Goal: Task Accomplishment & Management: Manage account settings

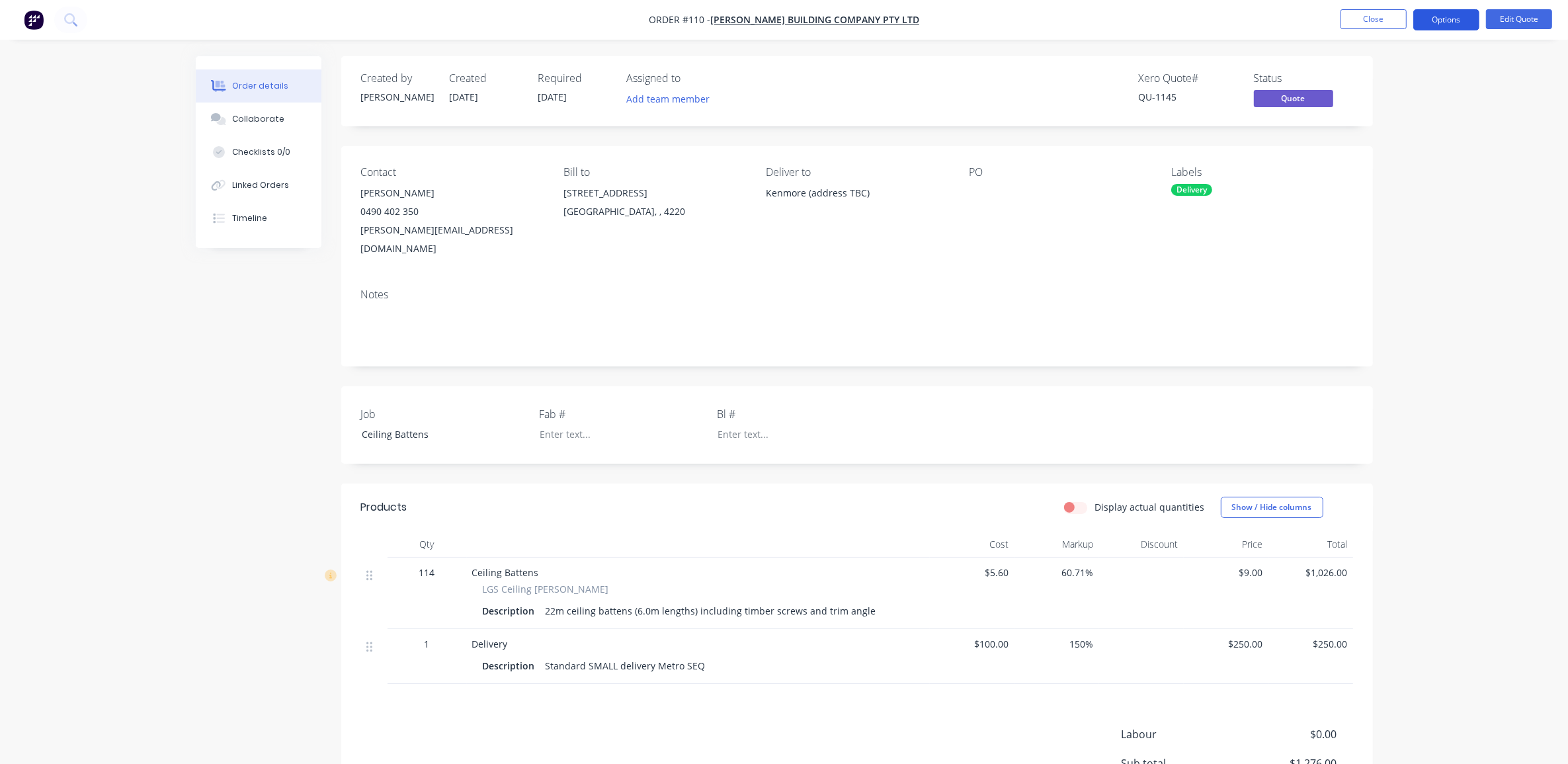
click at [1435, 20] on button "Options" at bounding box center [1447, 20] width 66 height 21
click at [1401, 157] on div "Convert to Order" at bounding box center [1407, 159] width 122 height 19
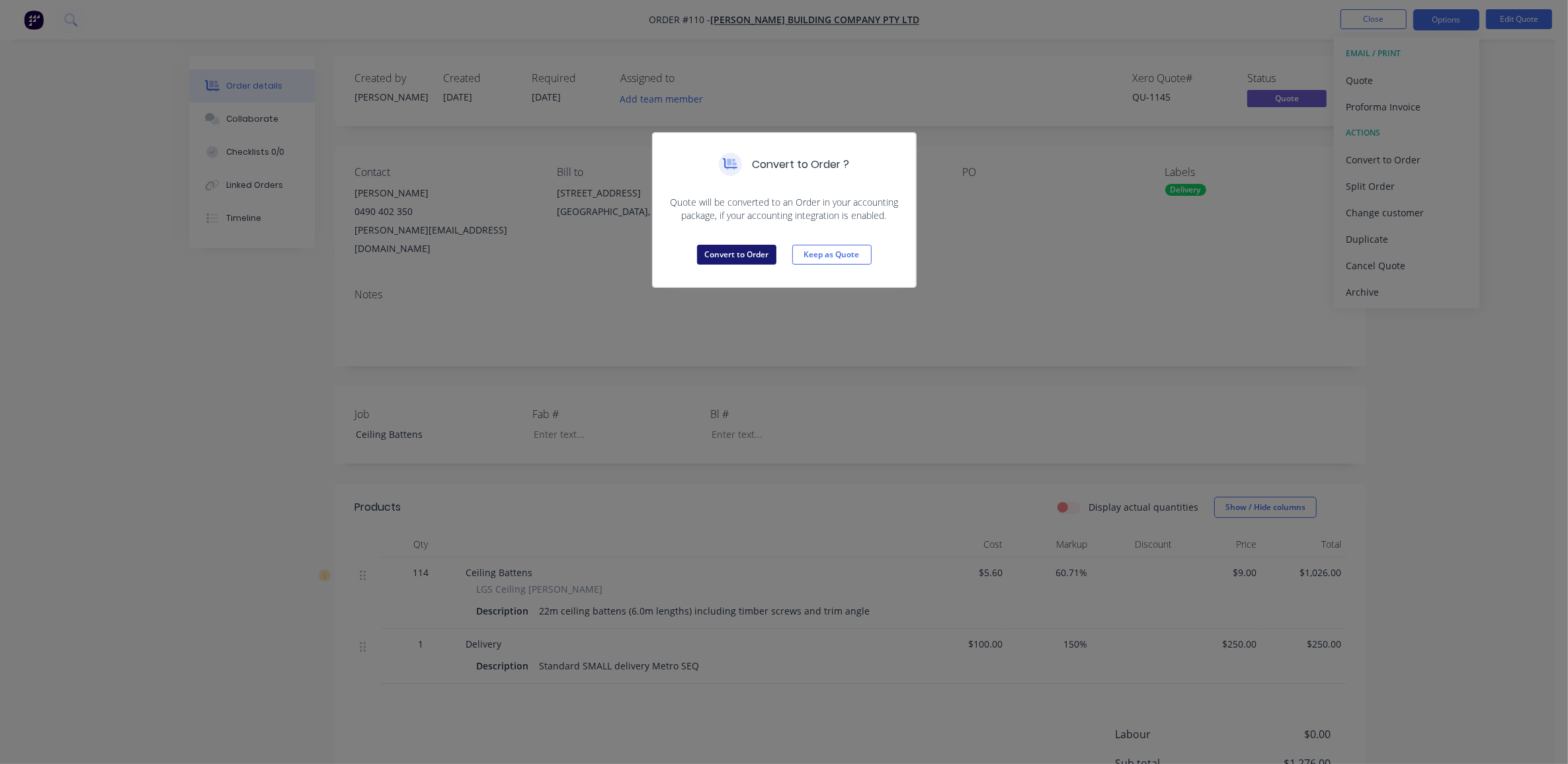
click at [745, 255] on button "Convert to Order" at bounding box center [737, 255] width 80 height 20
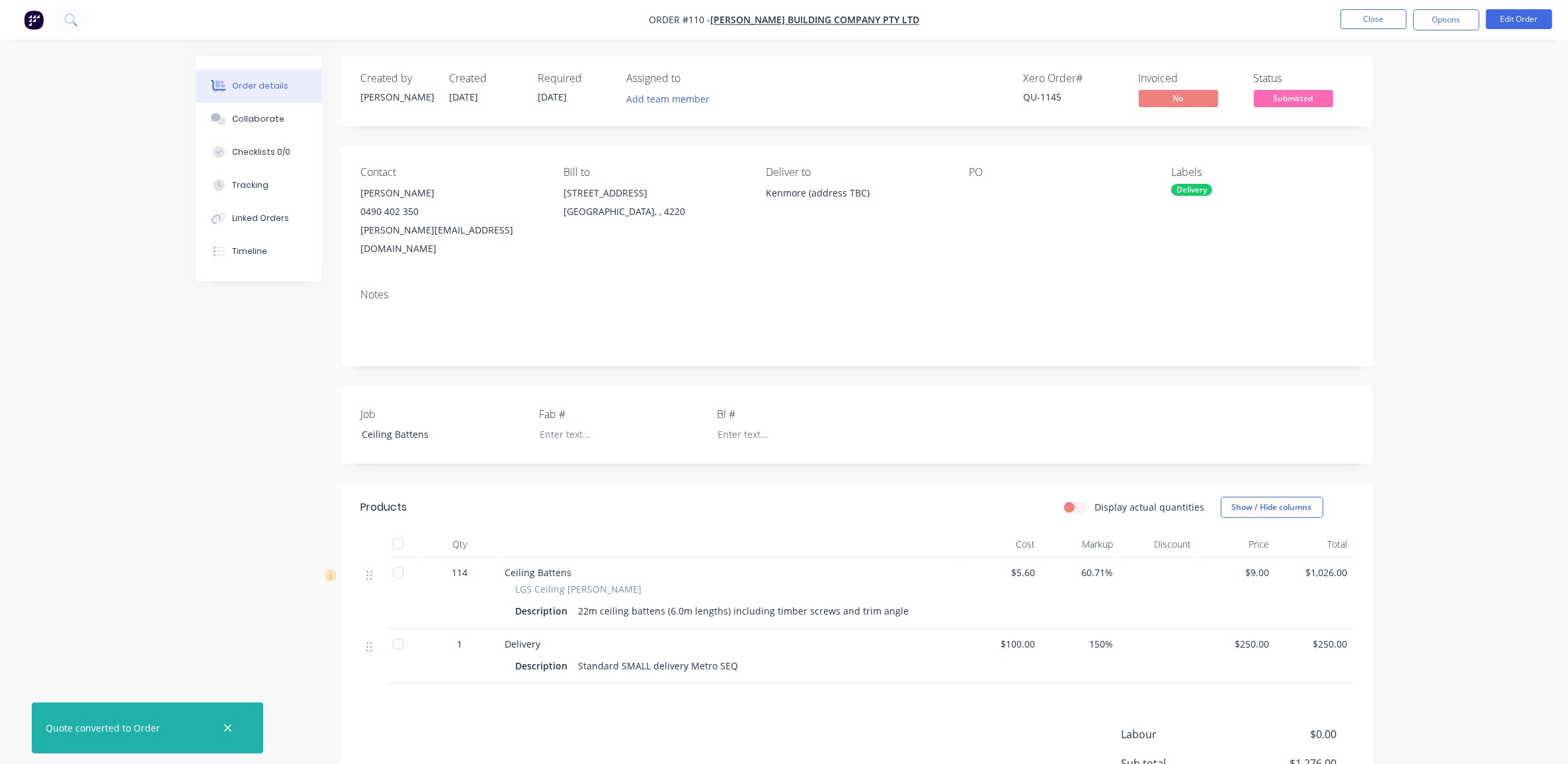
click at [1474, 239] on div "Order details Collaborate Checklists 0/0 Tracking Linked Orders Timeline Order …" at bounding box center [784, 460] width 1568 height 920
click at [1435, 27] on button "Options" at bounding box center [1447, 20] width 66 height 21
drag, startPoint x: 1545, startPoint y: 117, endPoint x: 1229, endPoint y: 149, distance: 317.6
click at [1545, 118] on div "Order details Collaborate Checklists 0/0 Tracking Linked Orders Timeline Order …" at bounding box center [784, 460] width 1568 height 920
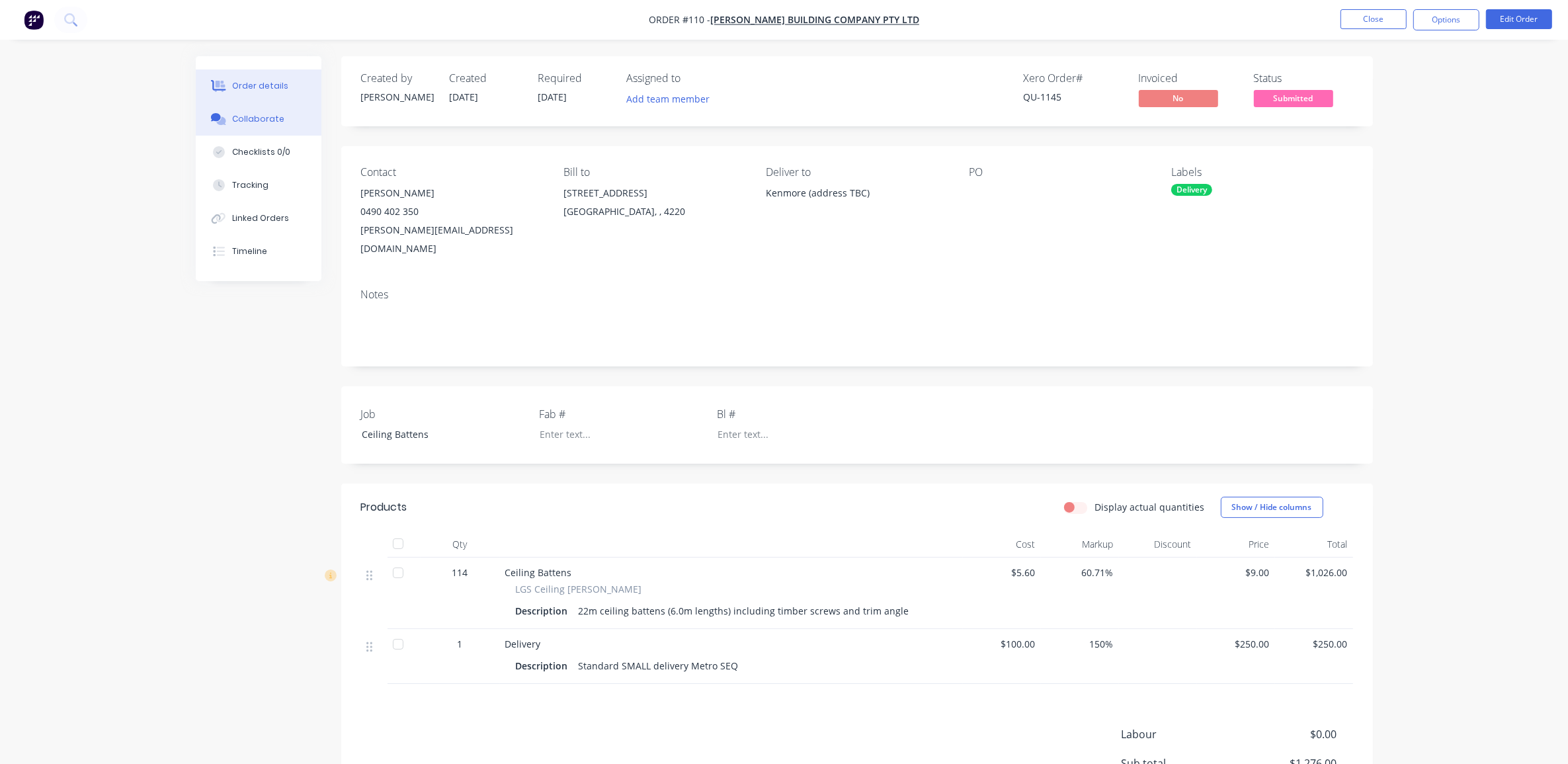
click at [269, 119] on div "Collaborate" at bounding box center [258, 119] width 52 height 12
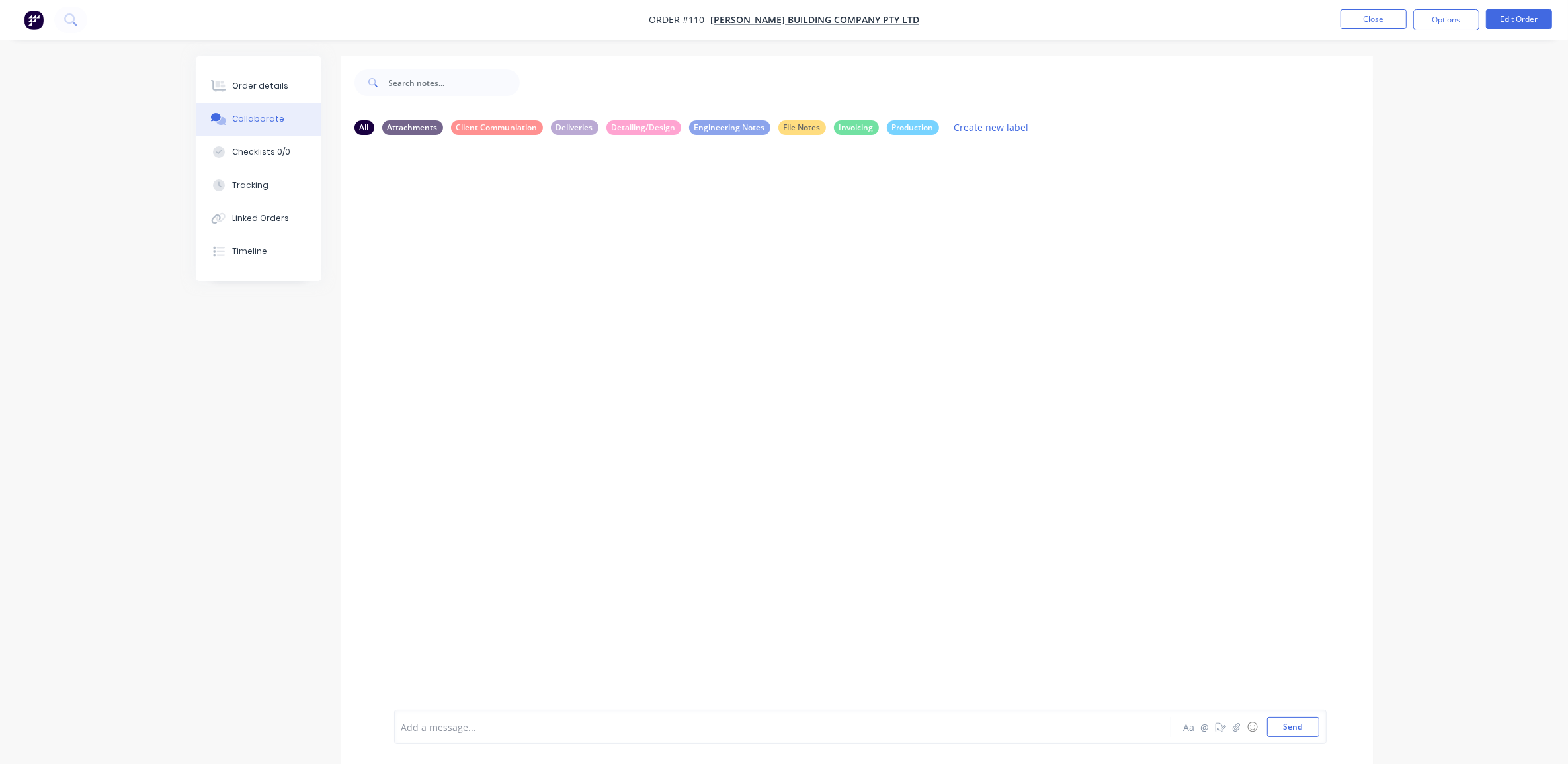
drag, startPoint x: 550, startPoint y: 741, endPoint x: 553, endPoint y: 734, distance: 7.6
click at [550, 739] on div "Add a message... Aa @ ☺ Send" at bounding box center [861, 727] width 933 height 34
click at [553, 733] on div "Add a message..." at bounding box center [746, 727] width 689 height 20
click at [1305, 728] on button "Send" at bounding box center [1293, 727] width 52 height 20
click at [260, 476] on div "All Attachments Client Communiation Deliveries Detailing/Design Engineering Not…" at bounding box center [784, 420] width 1177 height 728
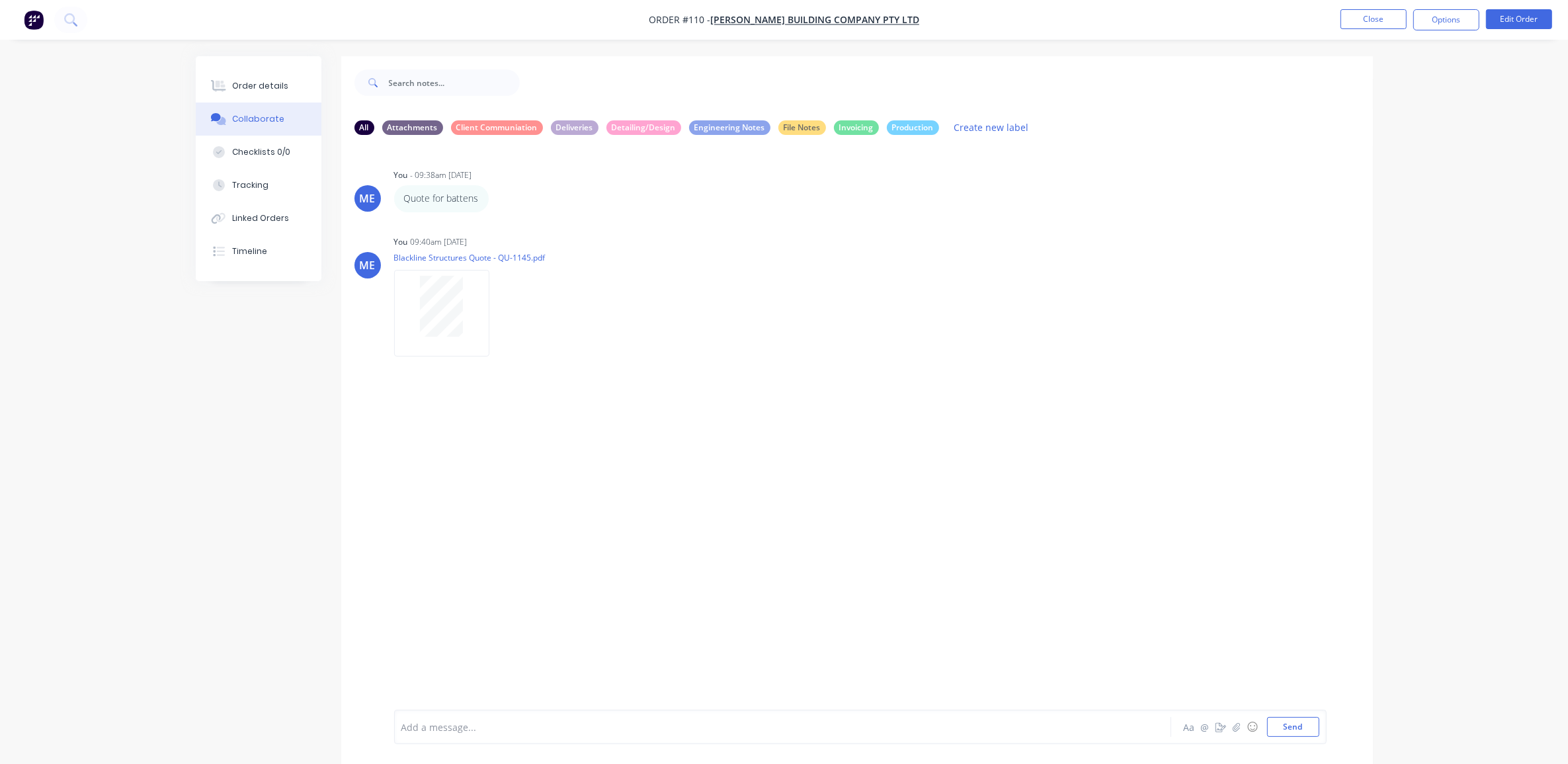
click at [636, 722] on div at bounding box center [747, 727] width 688 height 14
click at [530, 725] on div at bounding box center [747, 727] width 688 height 14
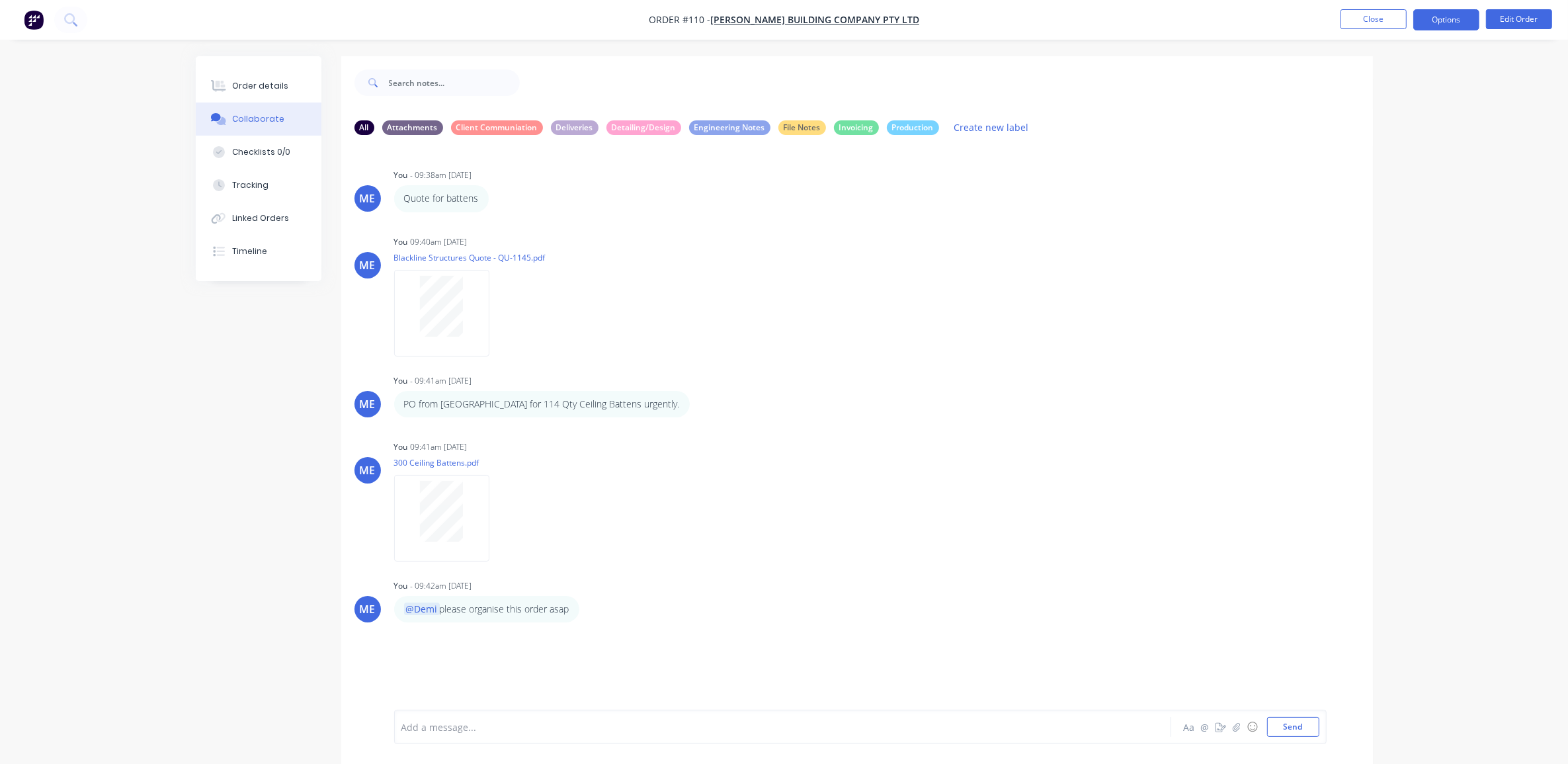
click at [1459, 28] on button "Options" at bounding box center [1447, 20] width 66 height 21
click at [1538, 93] on div "Order details Collaborate Checklists 0/0 Tracking Linked Orders Timeline Order …" at bounding box center [784, 392] width 1568 height 784
click at [1519, 14] on button "Edit Order" at bounding box center [1520, 19] width 66 height 20
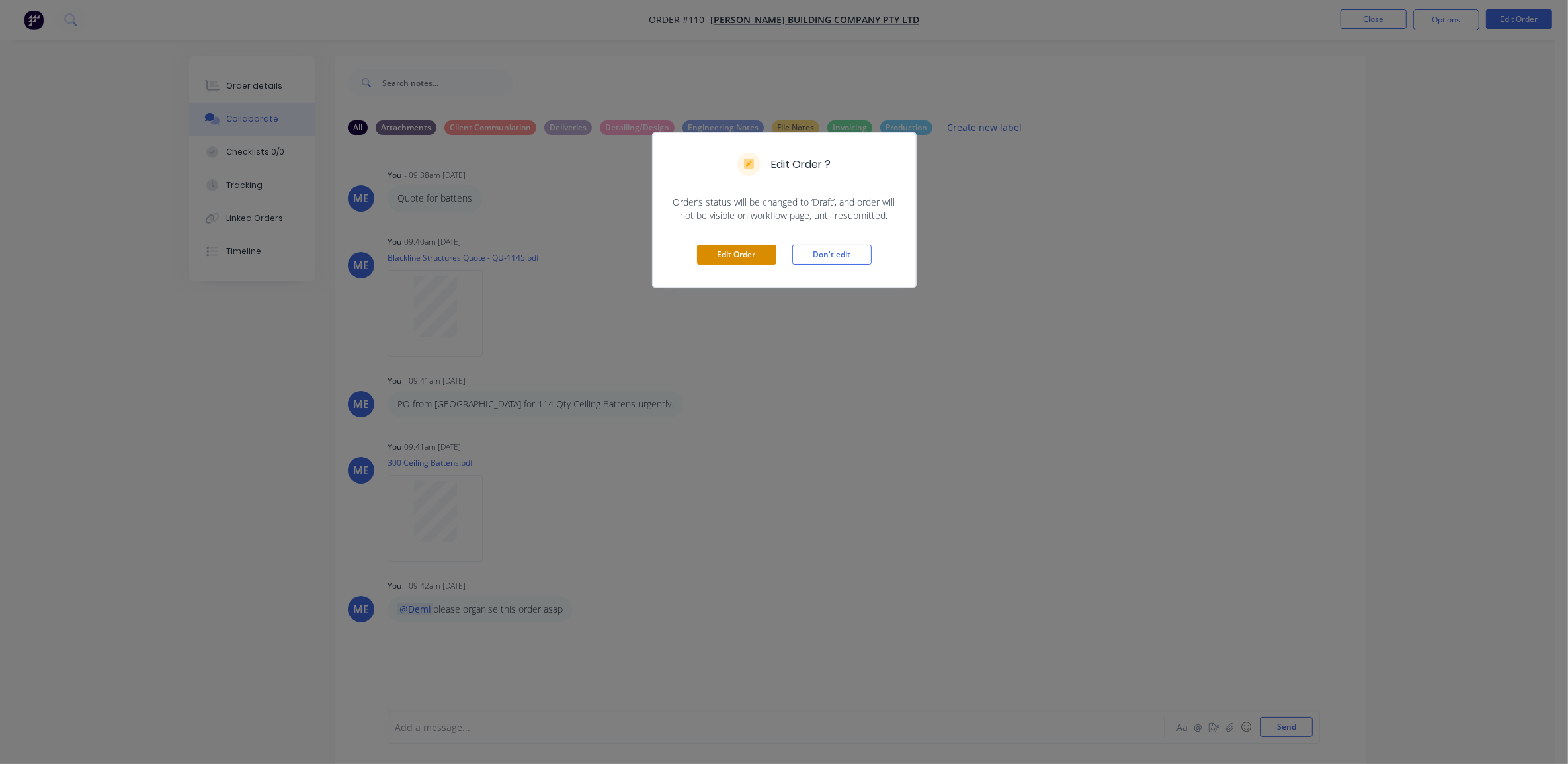
click at [748, 251] on button "Edit Order" at bounding box center [737, 255] width 80 height 20
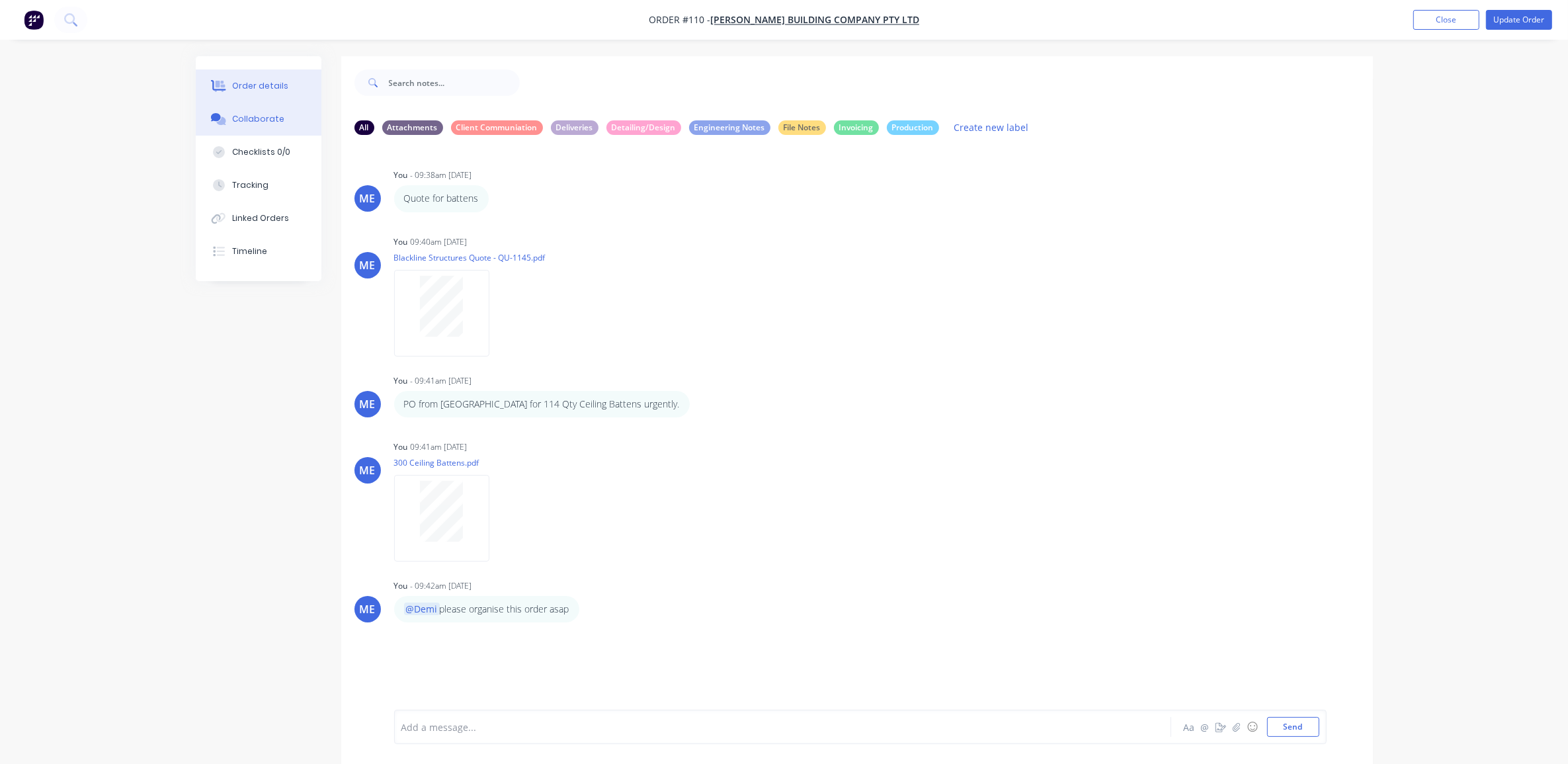
click at [275, 78] on button "Order details" at bounding box center [259, 86] width 126 height 33
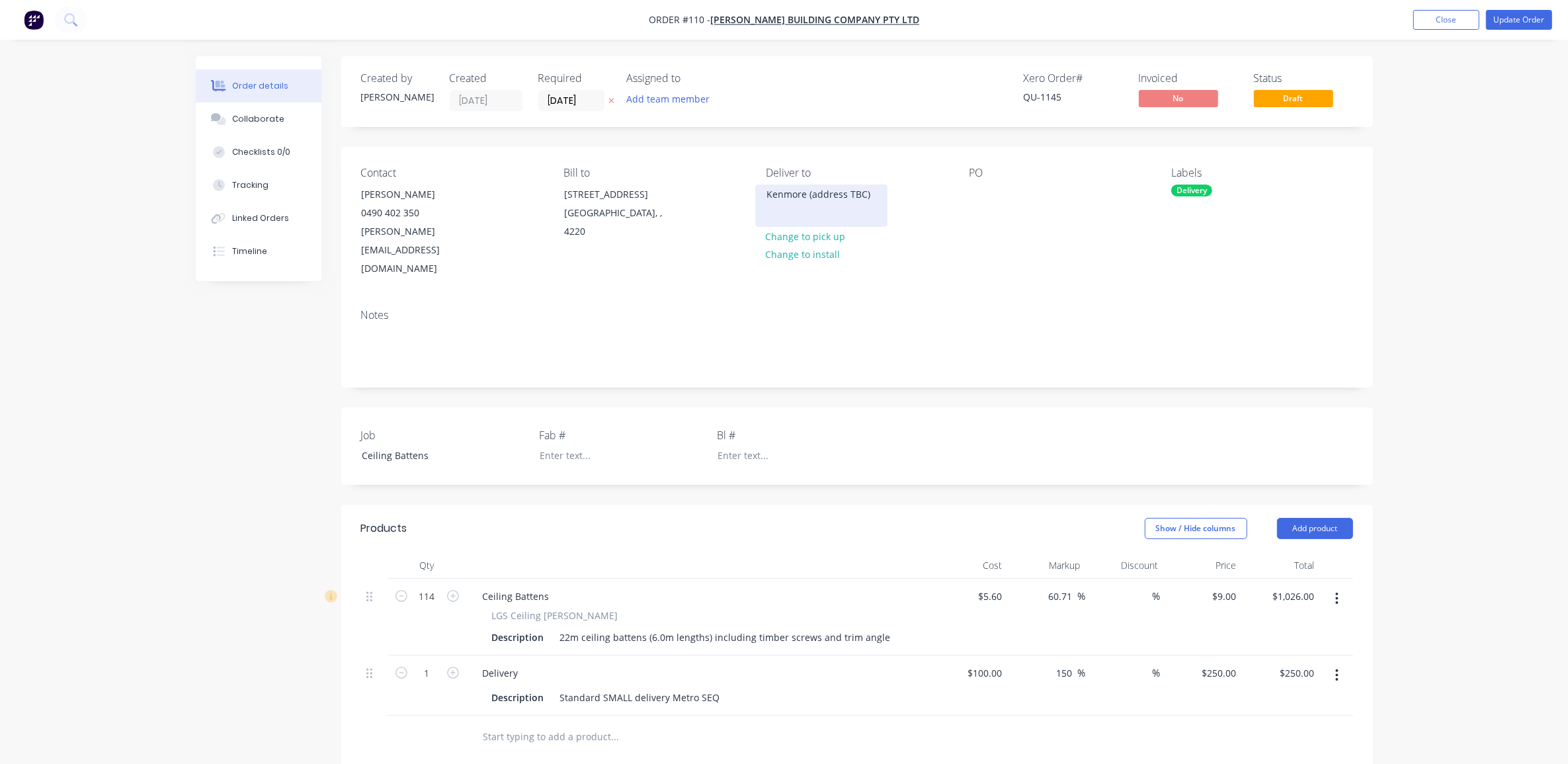
click at [788, 196] on div "Kenmore (address TBC)" at bounding box center [821, 194] width 110 height 19
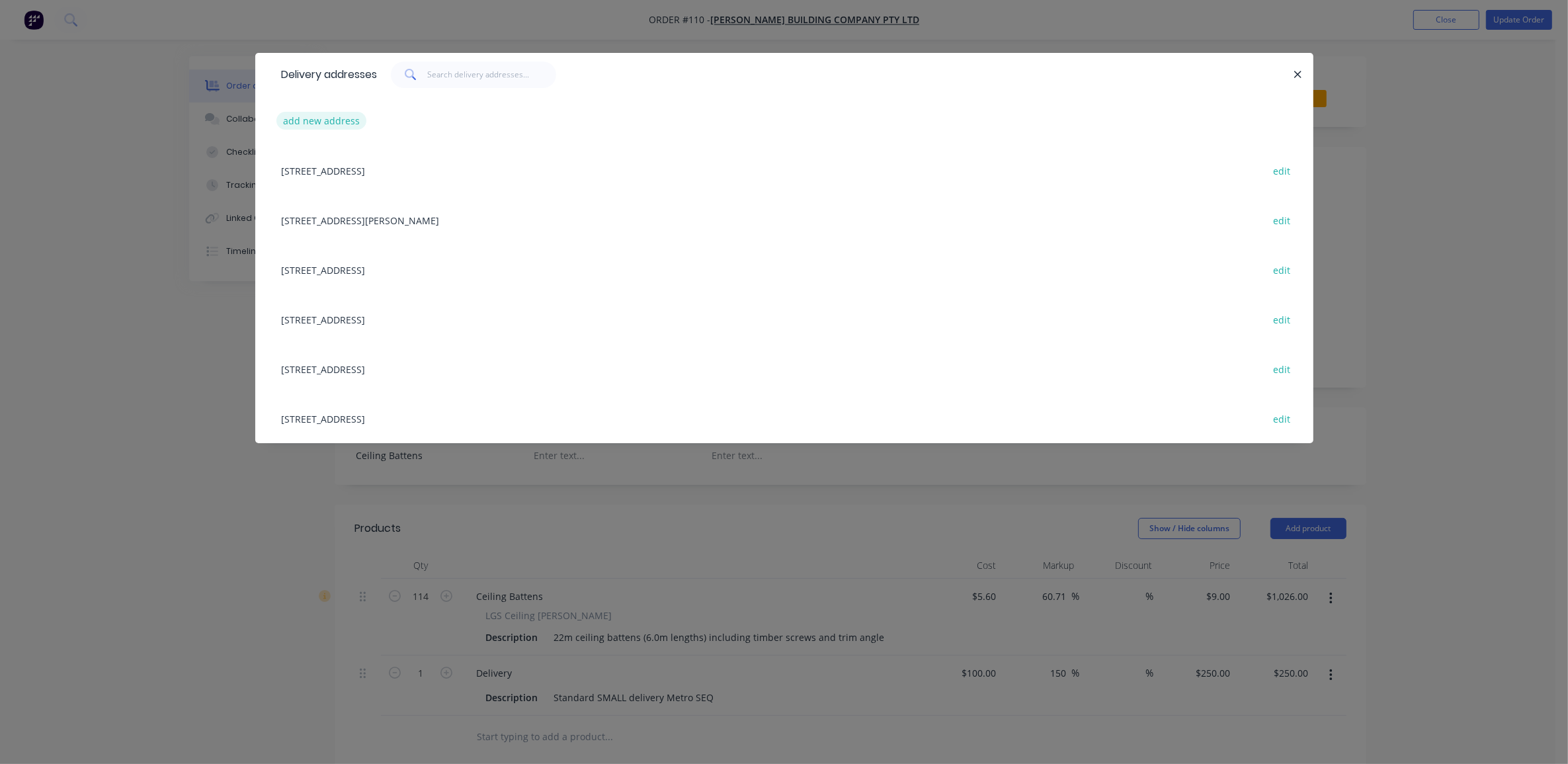
click at [353, 124] on button "add new address" at bounding box center [322, 121] width 91 height 18
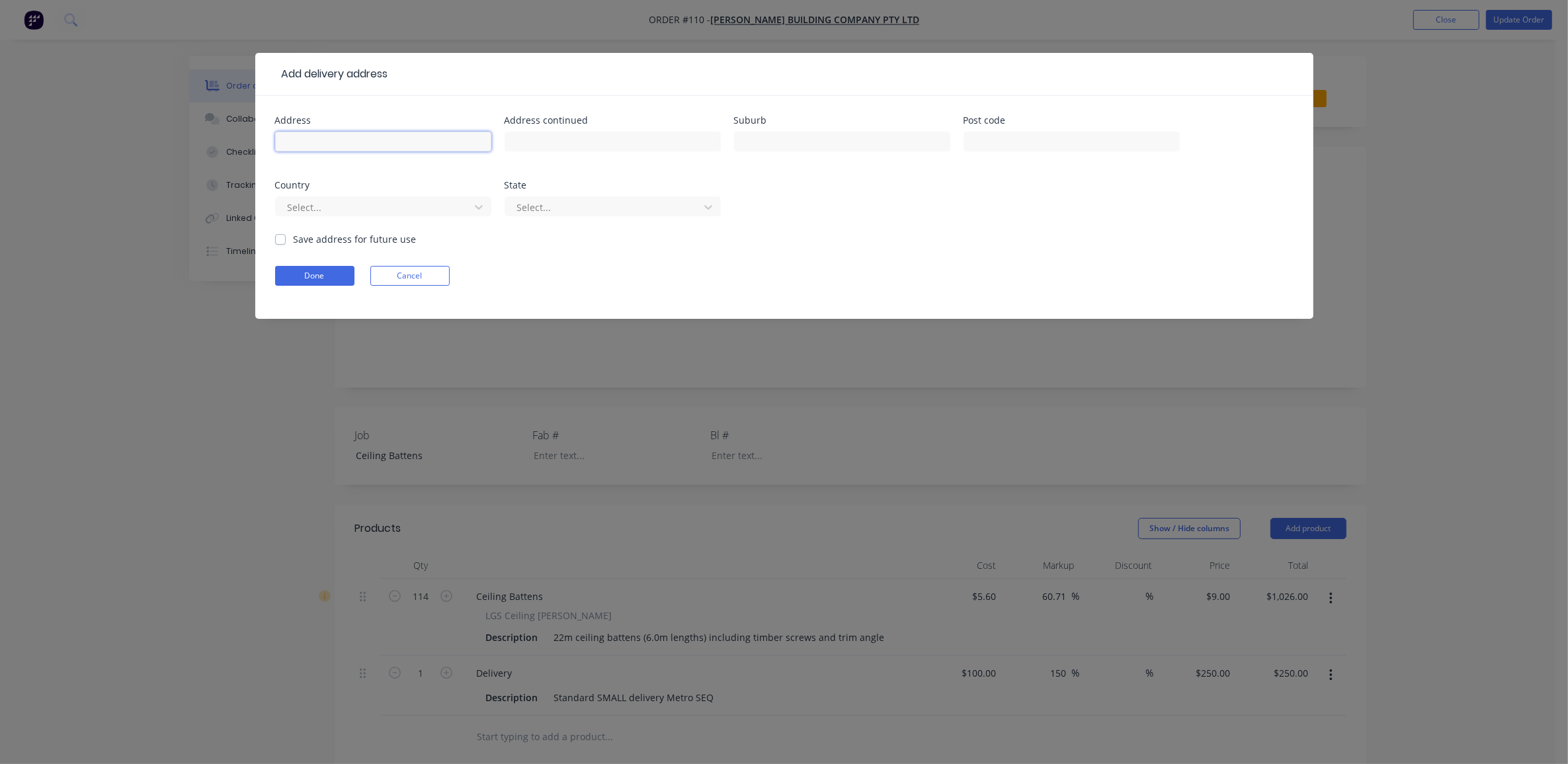
click at [362, 139] on input "text" at bounding box center [383, 142] width 216 height 20
type input "[STREET_ADDRESS]"
type input "Kenmore"
type input "4069"
click at [326, 200] on div at bounding box center [375, 207] width 176 height 17
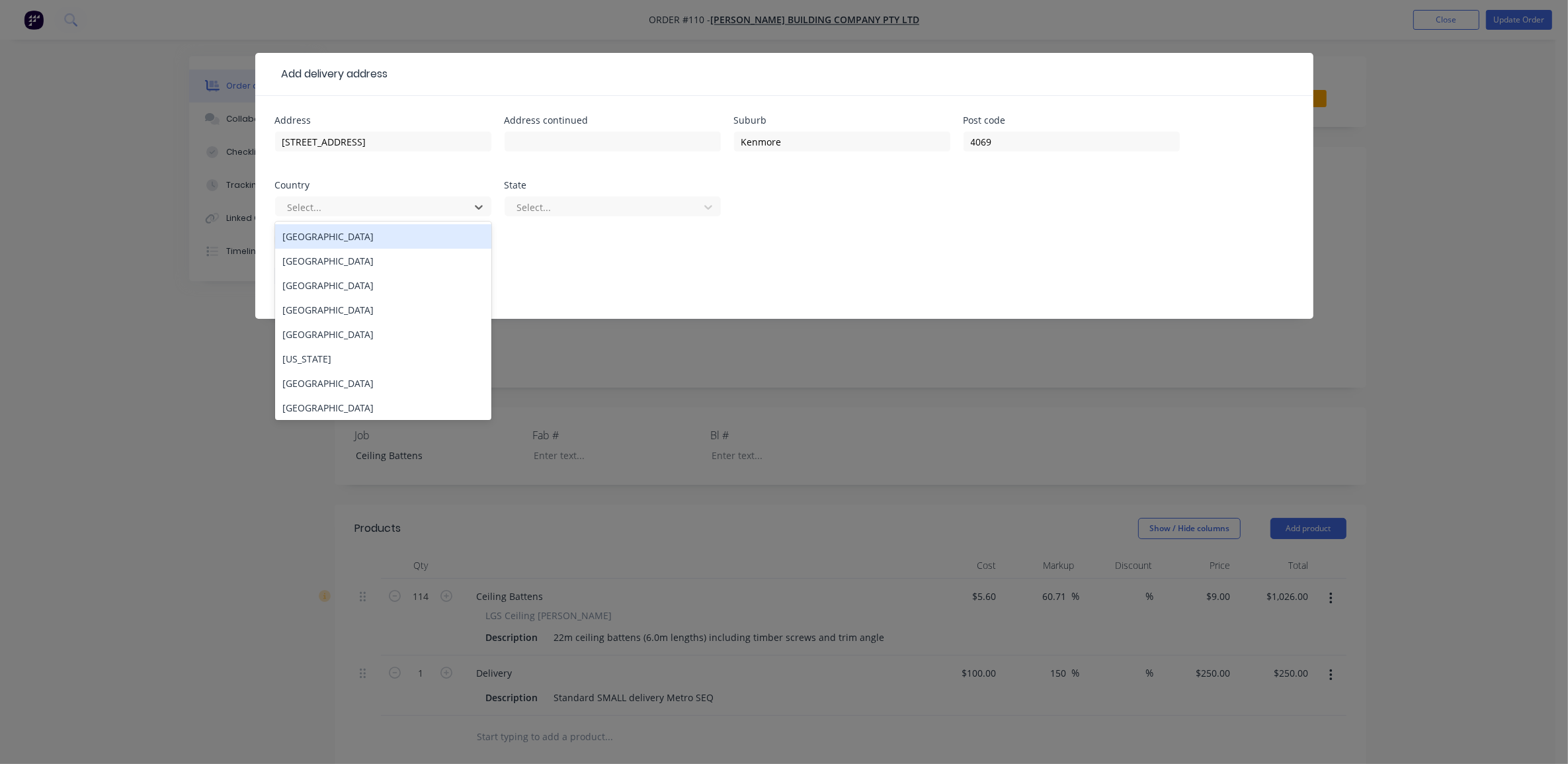
drag, startPoint x: 328, startPoint y: 233, endPoint x: 498, endPoint y: 236, distance: 170.0
click at [329, 233] on div "[GEOGRAPHIC_DATA]" at bounding box center [383, 236] width 216 height 25
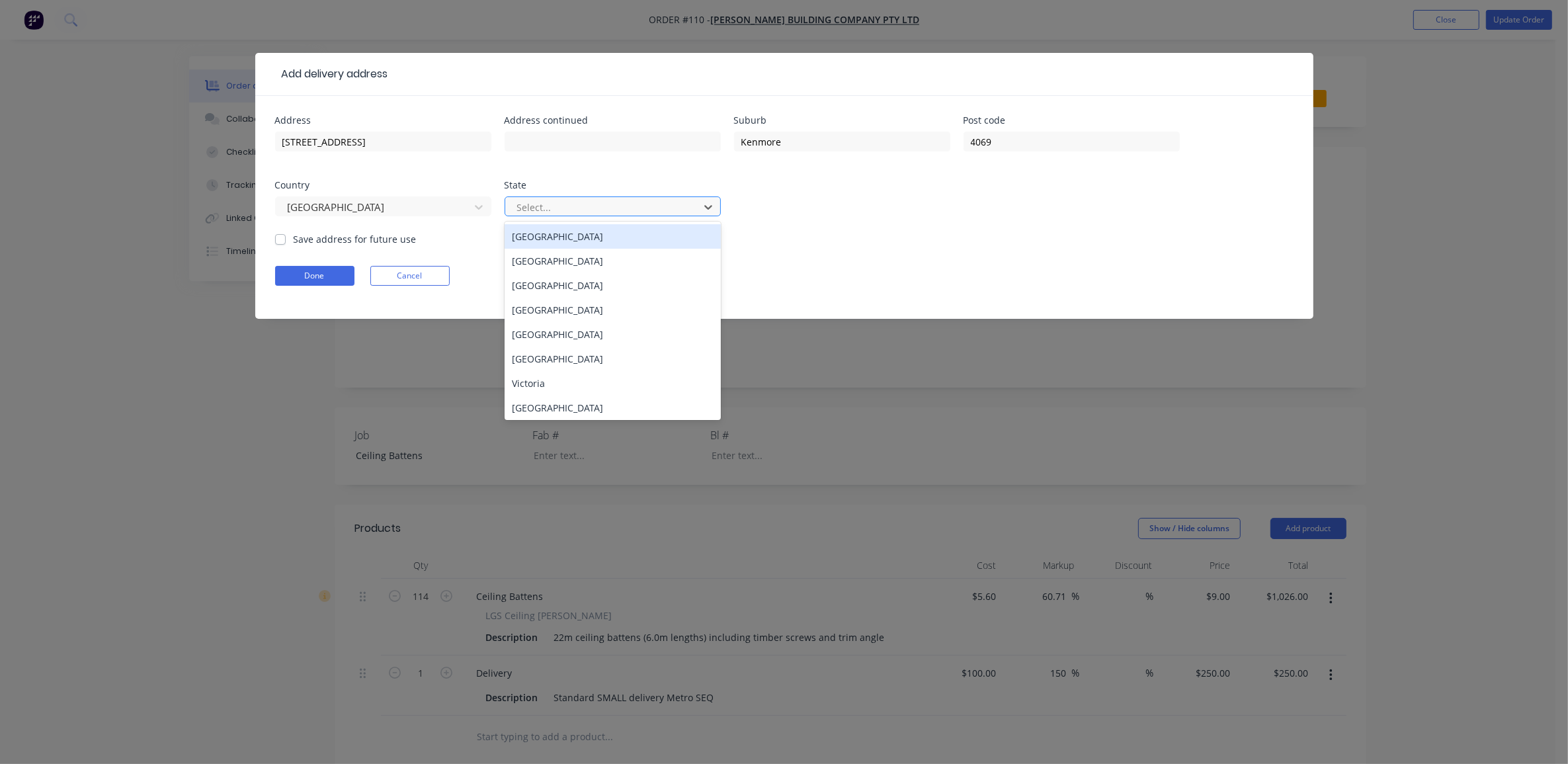
click at [546, 204] on div at bounding box center [604, 207] width 176 height 17
click at [566, 306] on div "[GEOGRAPHIC_DATA]" at bounding box center [613, 310] width 216 height 25
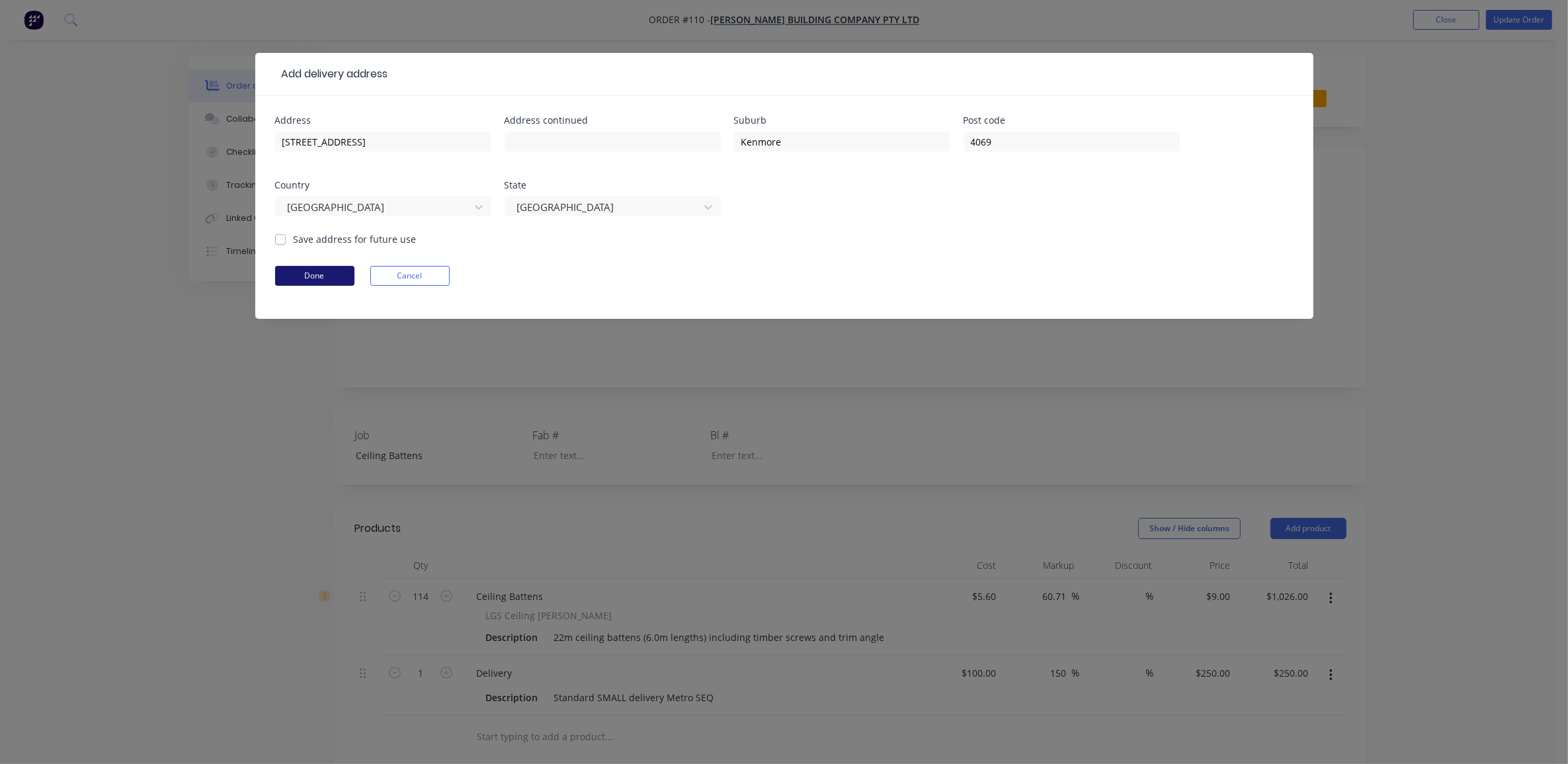
click at [335, 271] on button "Done" at bounding box center [315, 276] width 80 height 20
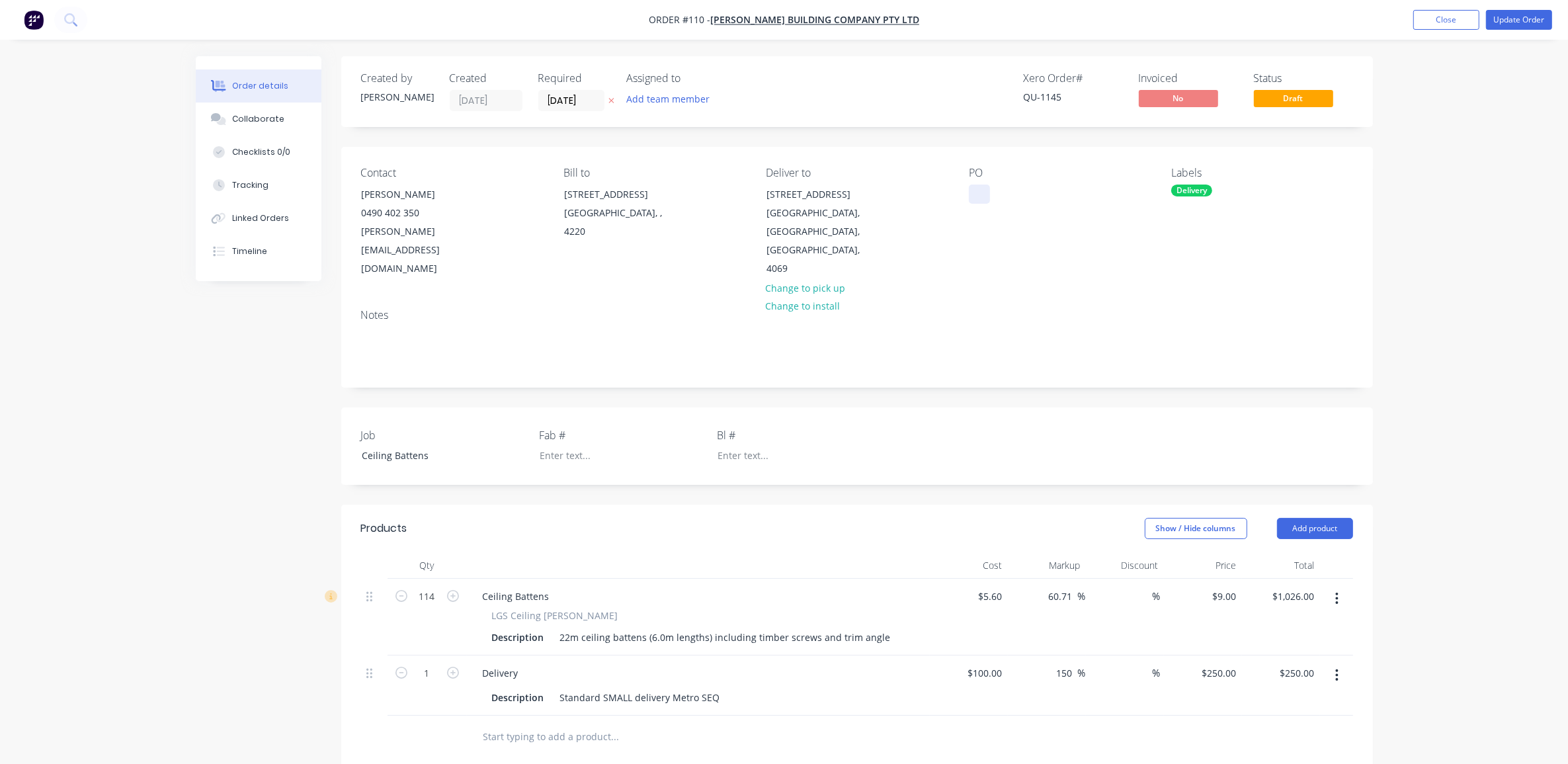
click at [977, 198] on div at bounding box center [979, 194] width 21 height 19
click at [381, 446] on div "Ceiling Battens" at bounding box center [434, 455] width 165 height 19
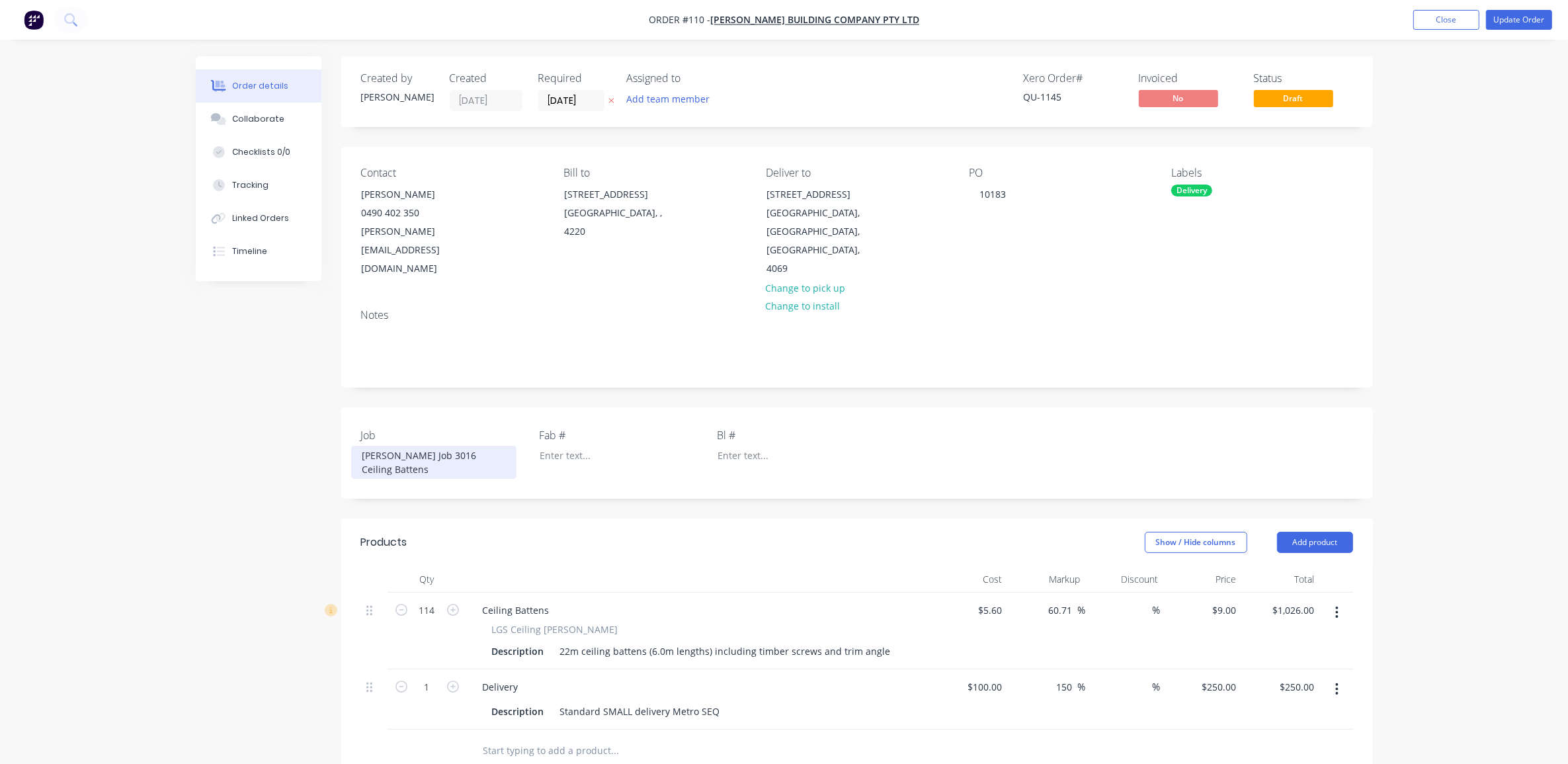
click at [448, 446] on div "[PERSON_NAME] Job 3016 Ceiling Battens" at bounding box center [434, 462] width 165 height 33
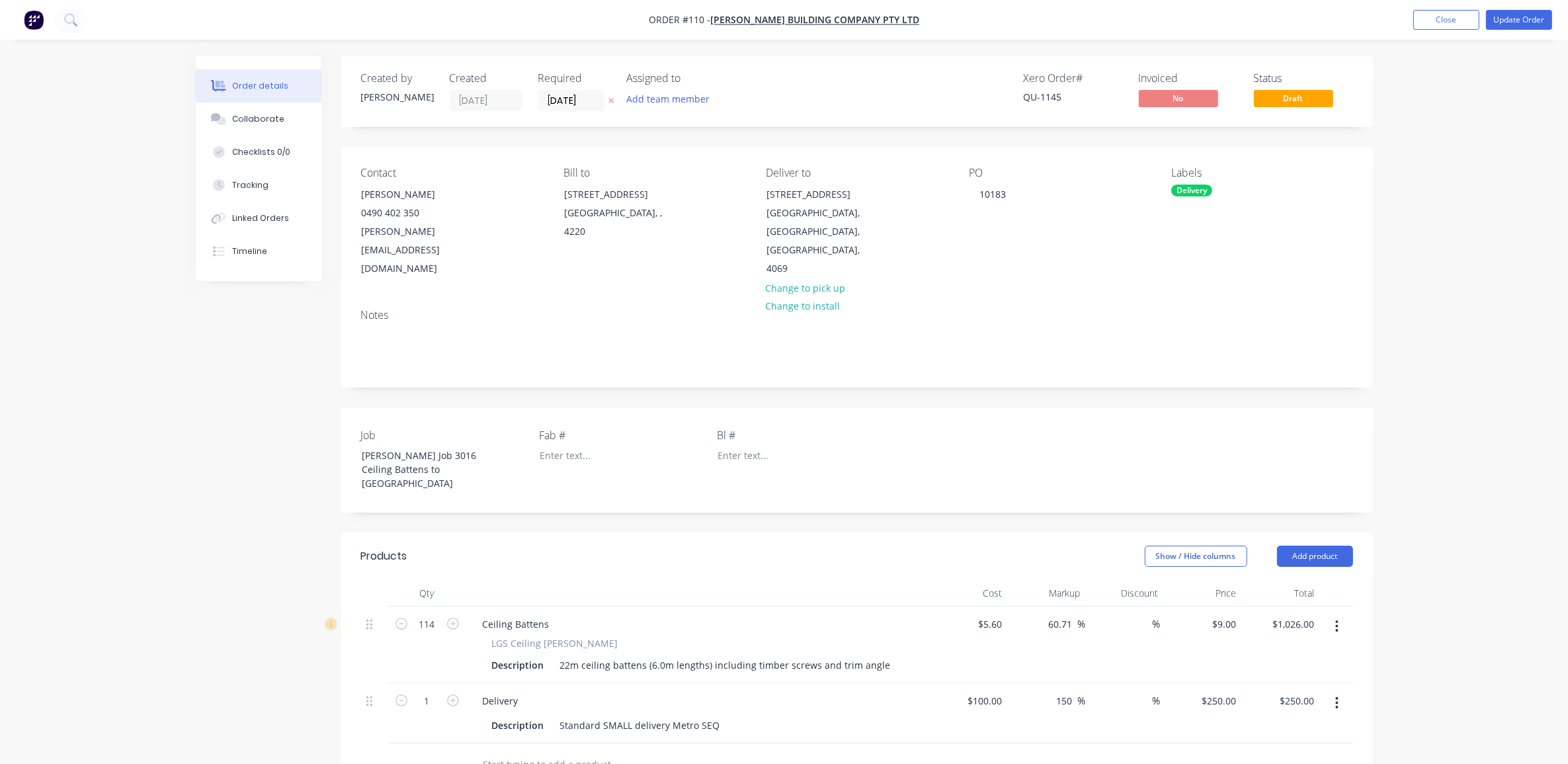
click at [154, 518] on div "Order details Collaborate Checklists 0/0 Tracking Linked Orders Timeline Order …" at bounding box center [784, 562] width 1568 height 1124
click at [1464, 273] on div "Order details Collaborate Checklists 0/0 Tracking Linked Orders Timeline Order …" at bounding box center [784, 562] width 1568 height 1124
click at [983, 190] on div "10183" at bounding box center [993, 194] width 48 height 19
click at [1452, 233] on div "Order details Collaborate Checklists 0/0 Tracking Linked Orders Timeline Order …" at bounding box center [784, 562] width 1568 height 1124
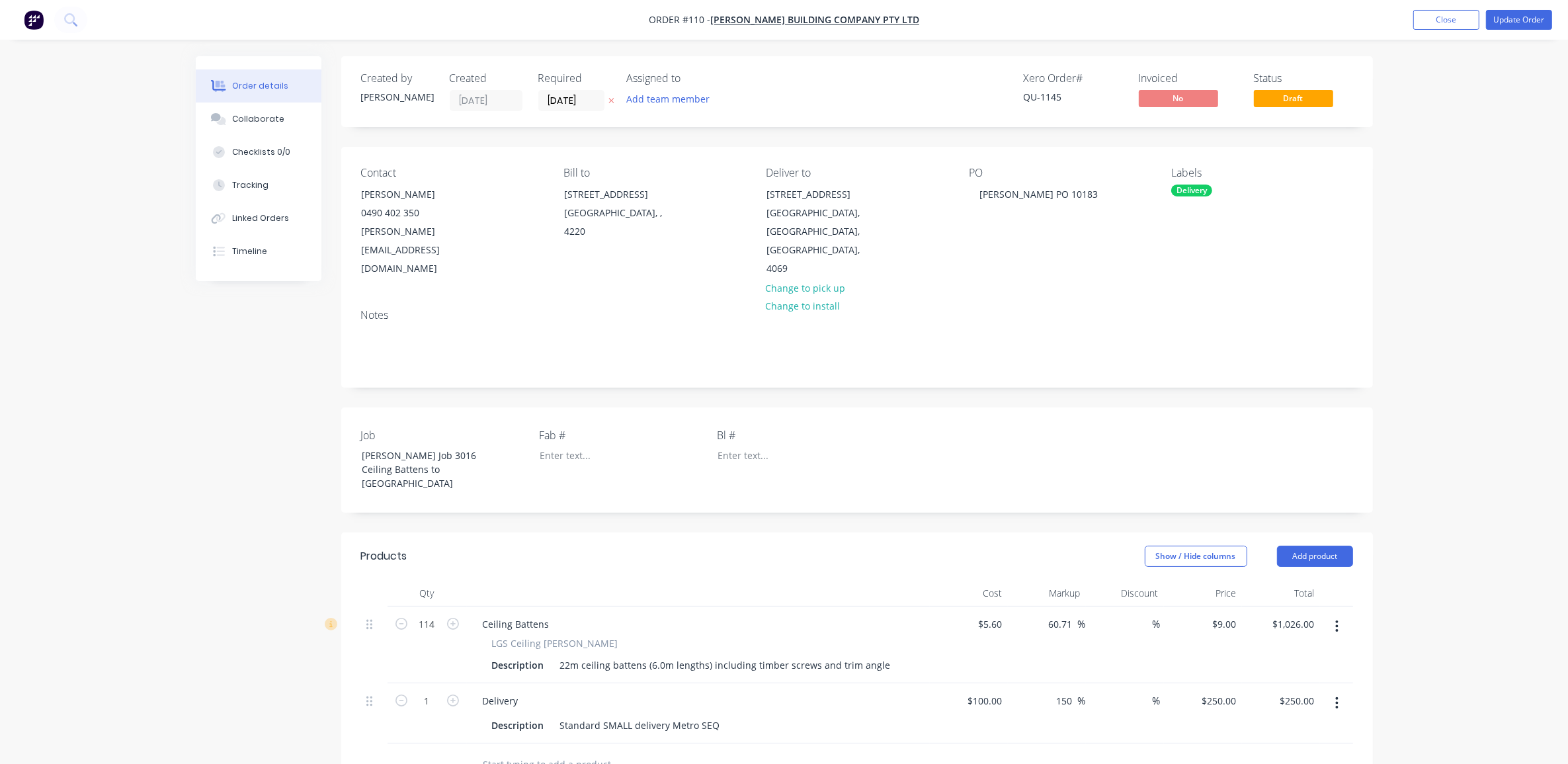
click at [1439, 206] on div "Order details Collaborate Checklists 0/0 Tracking Linked Orders Timeline Order …" at bounding box center [784, 562] width 1568 height 1124
click at [1535, 21] on button "Update Order" at bounding box center [1520, 20] width 66 height 20
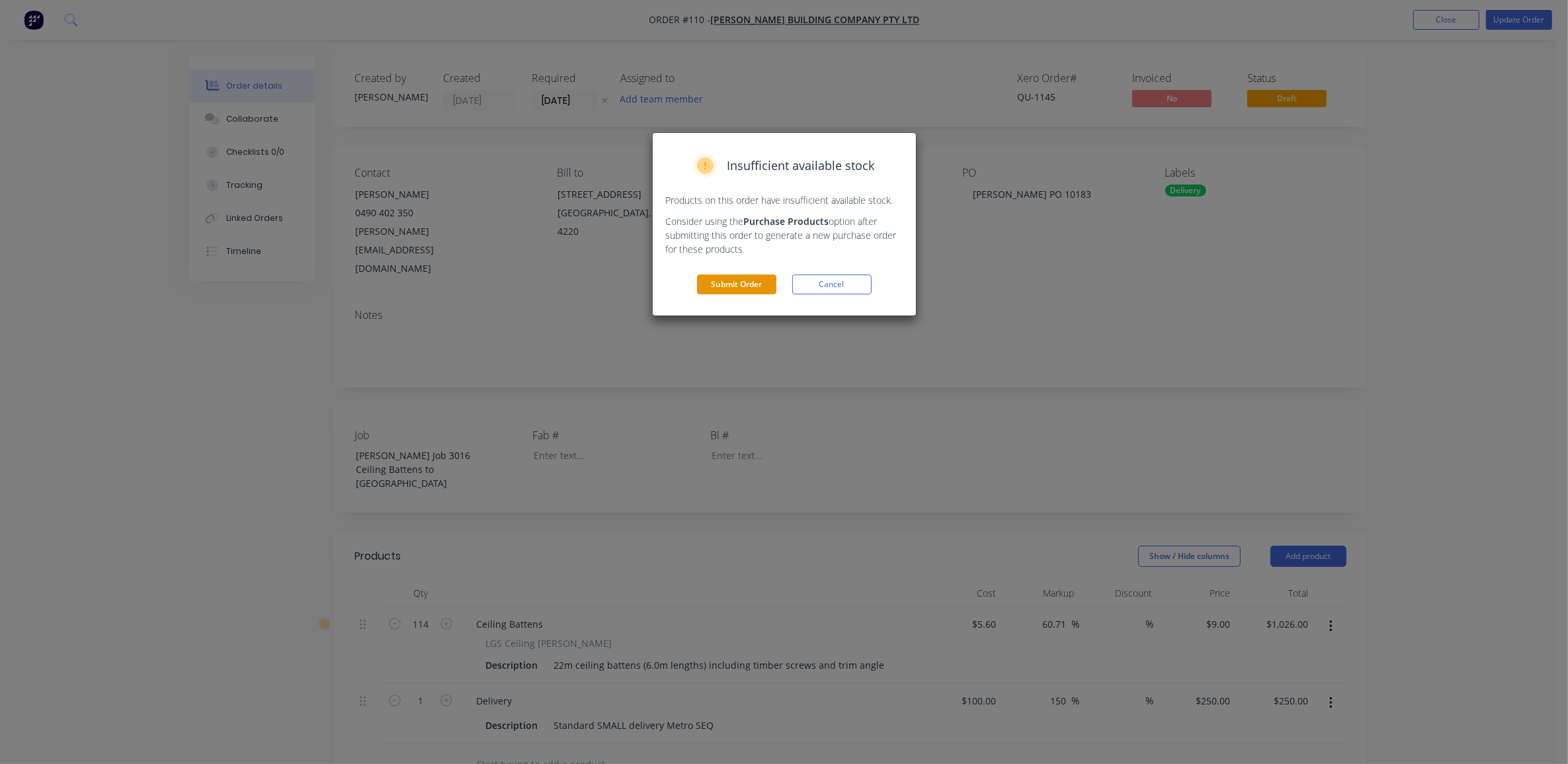
click at [728, 282] on button "Submit Order" at bounding box center [737, 285] width 80 height 20
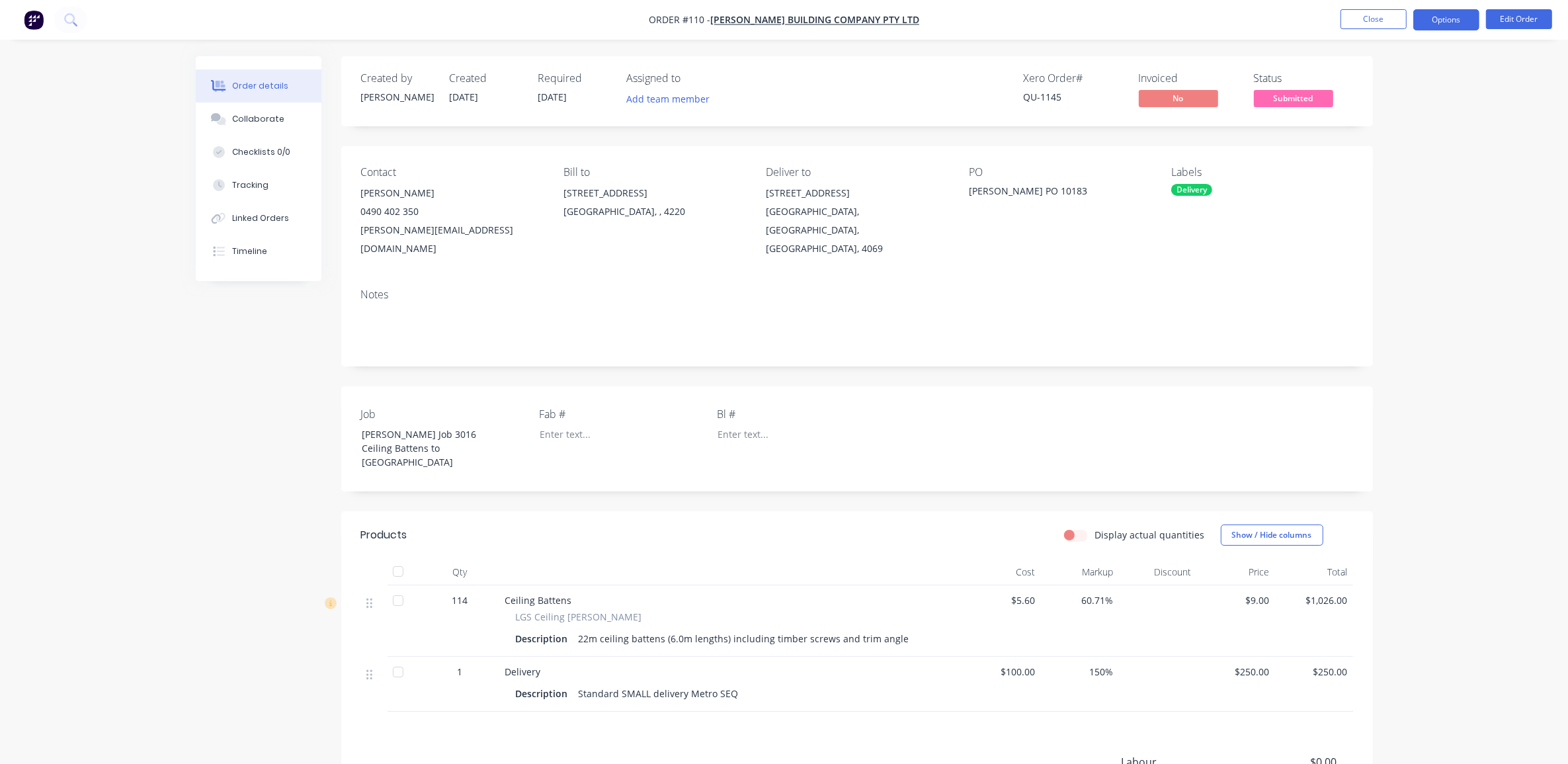
click at [1464, 20] on button "Options" at bounding box center [1447, 20] width 66 height 21
click at [1529, 70] on div "Order details Collaborate Checklists 0/0 Tracking Linked Orders Timeline Order …" at bounding box center [784, 474] width 1568 height 948
click at [1467, 113] on div "Order details Collaborate Checklists 0/0 Tracking Linked Orders Timeline Order …" at bounding box center [784, 474] width 1568 height 948
click at [673, 103] on button "Add team member" at bounding box center [668, 99] width 97 height 18
type input "dem"
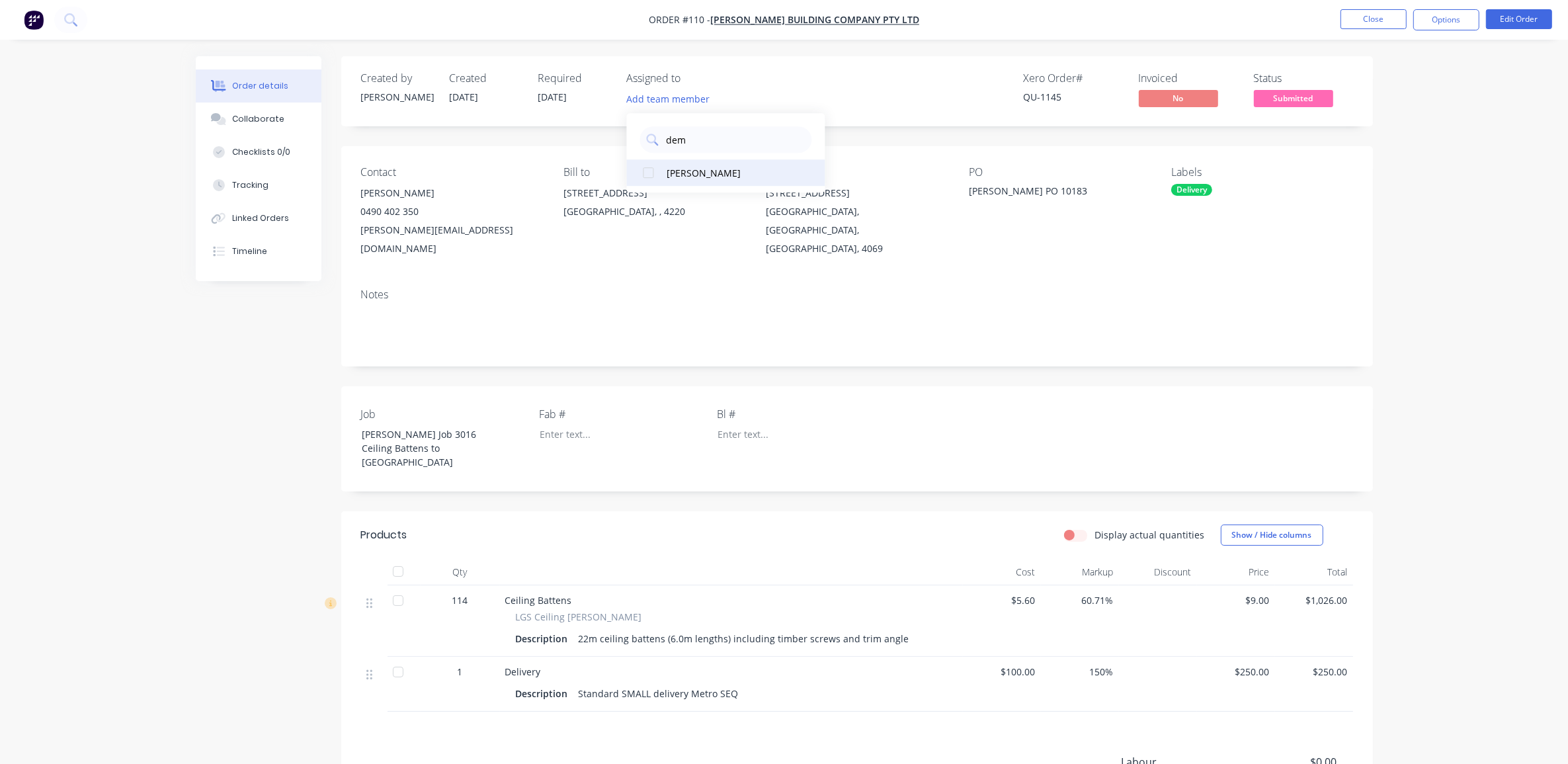
click at [717, 167] on div "[PERSON_NAME]" at bounding box center [734, 172] width 133 height 14
click at [1436, 203] on div "Order details Collaborate Checklists 0/0 Tracking Linked Orders Timeline Order …" at bounding box center [784, 474] width 1568 height 948
click at [1299, 91] on span "Submitted" at bounding box center [1294, 98] width 80 height 17
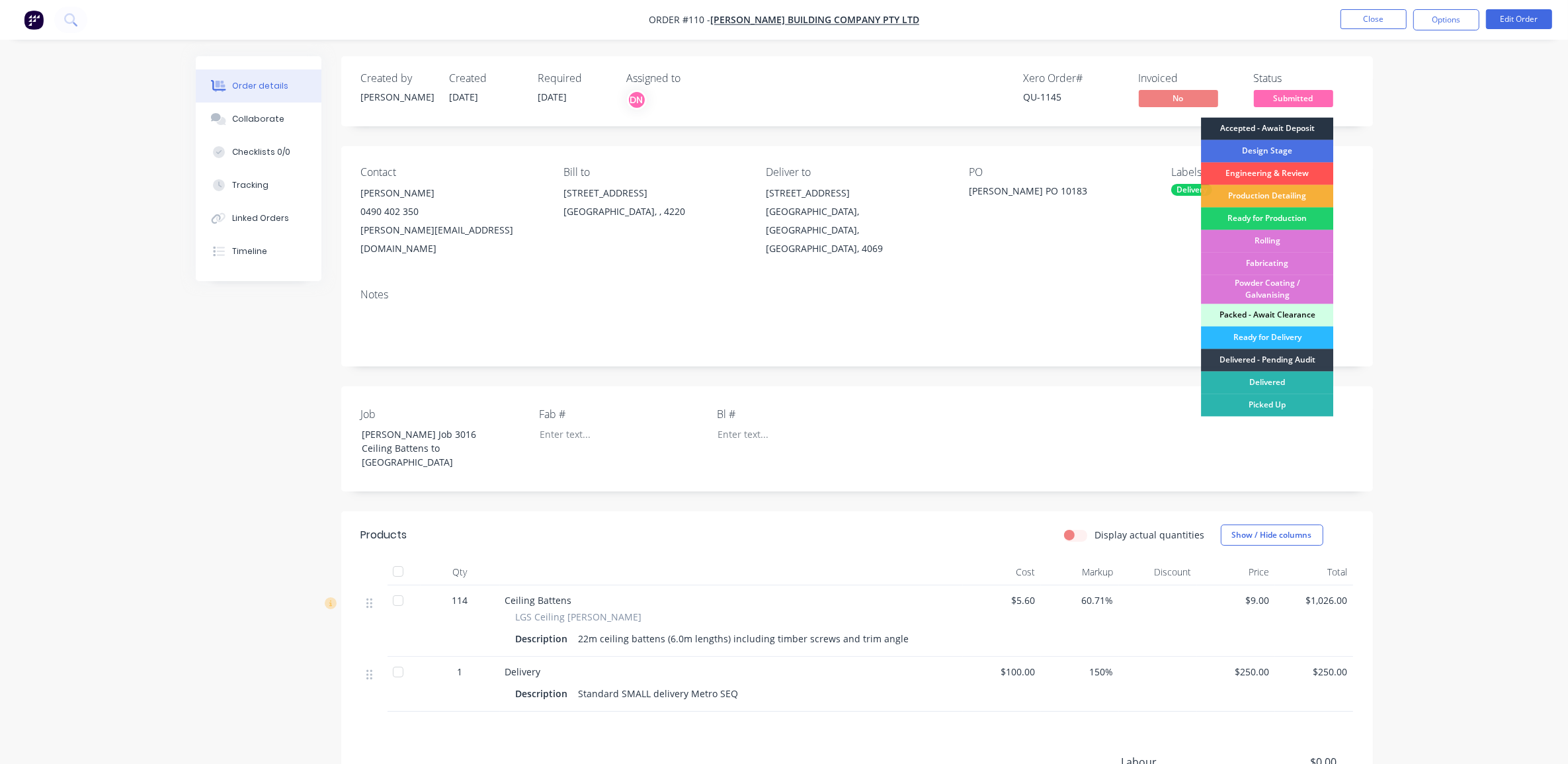
click at [1270, 130] on div "Accepted - Await Deposit" at bounding box center [1268, 129] width 133 height 23
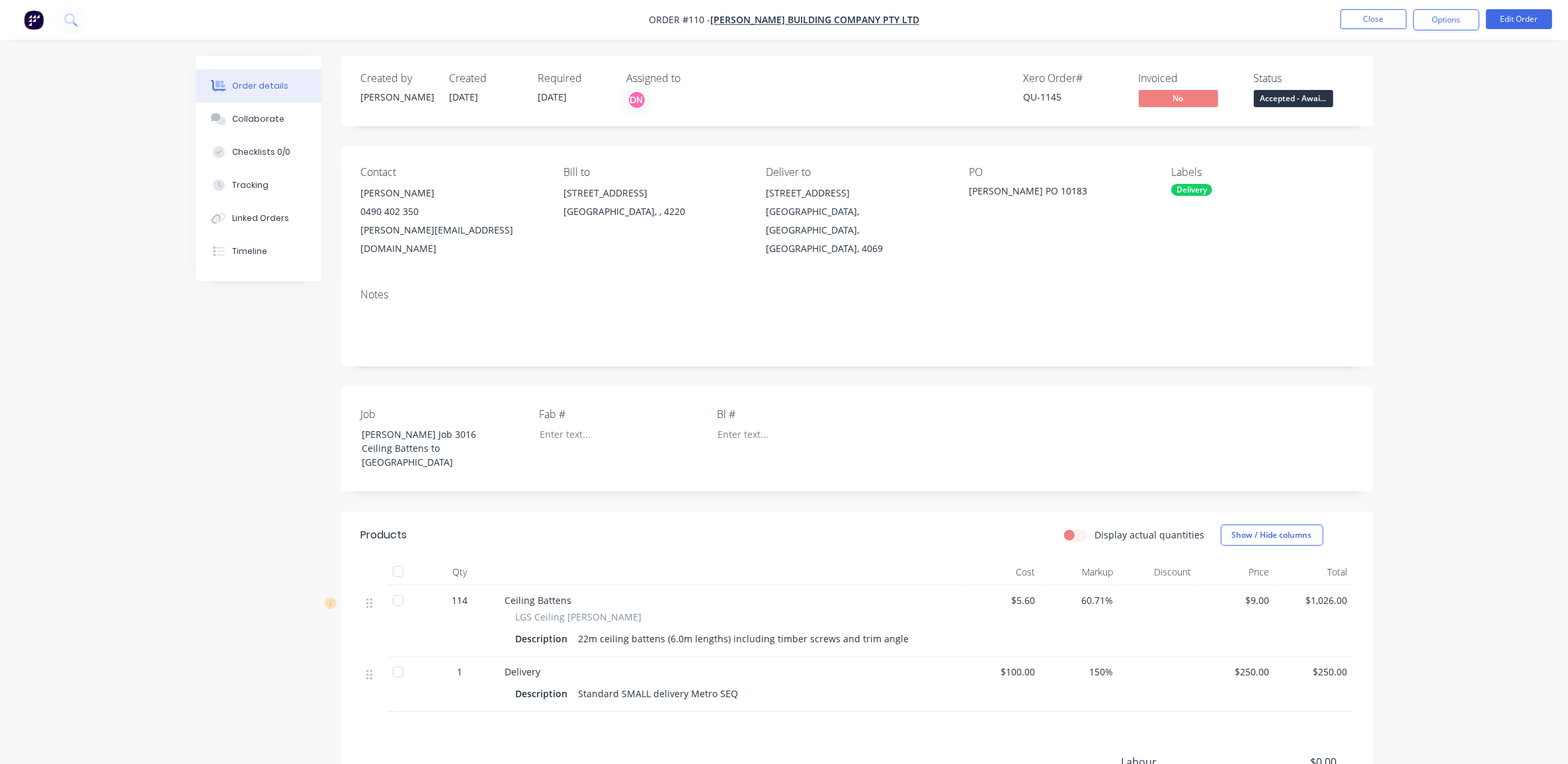
click at [1449, 162] on div "Order details Collaborate Checklists 0/0 Tracking Linked Orders Timeline Order …" at bounding box center [784, 474] width 1568 height 948
click at [1396, 113] on div "Order details Collaborate Checklists 0/0 Tracking Linked Orders Timeline Order …" at bounding box center [784, 474] width 1568 height 948
click at [35, 18] on img "button" at bounding box center [34, 20] width 20 height 20
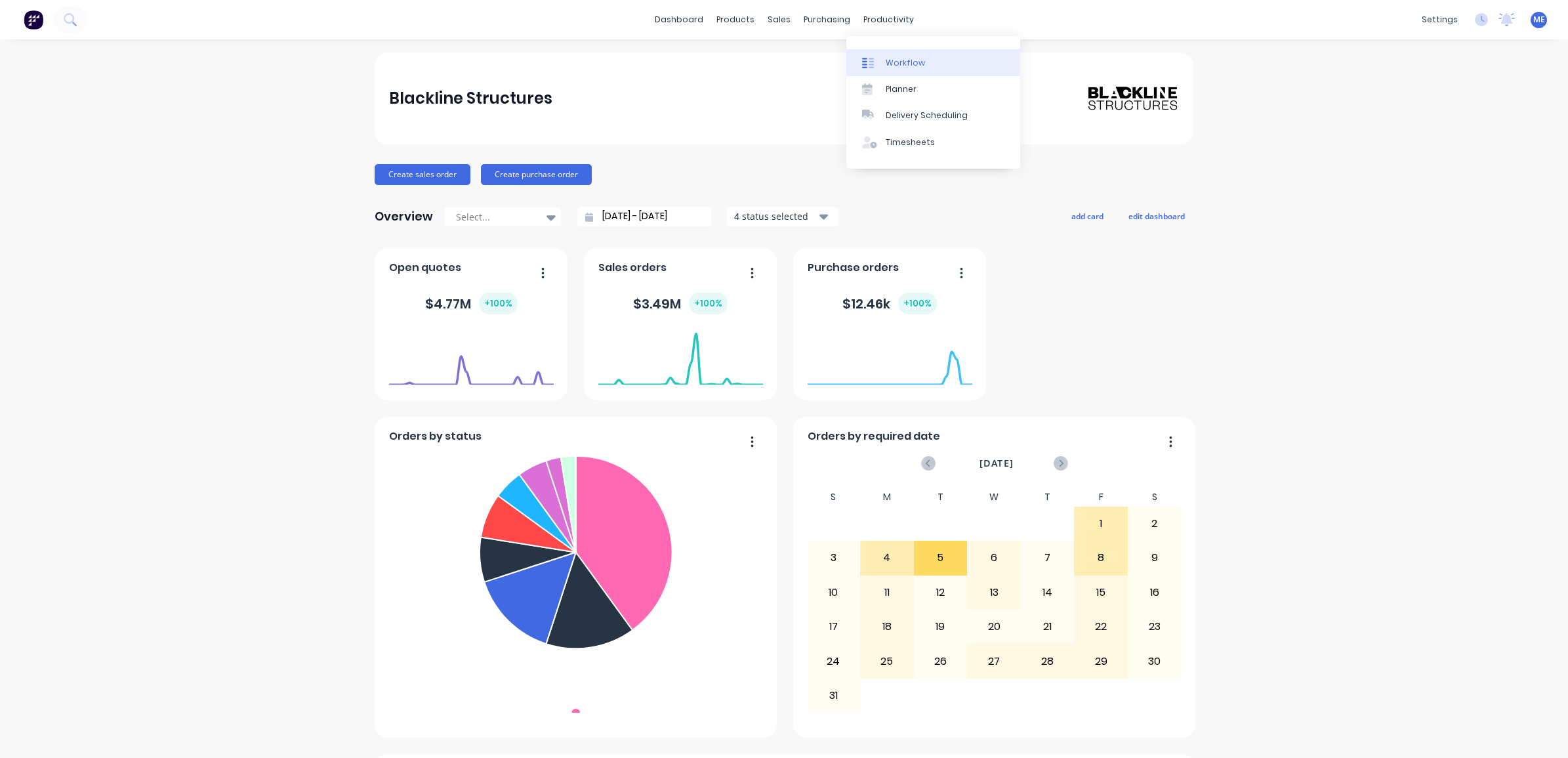
click at [873, 61] on icon at bounding box center [871, 63] width 5 height 11
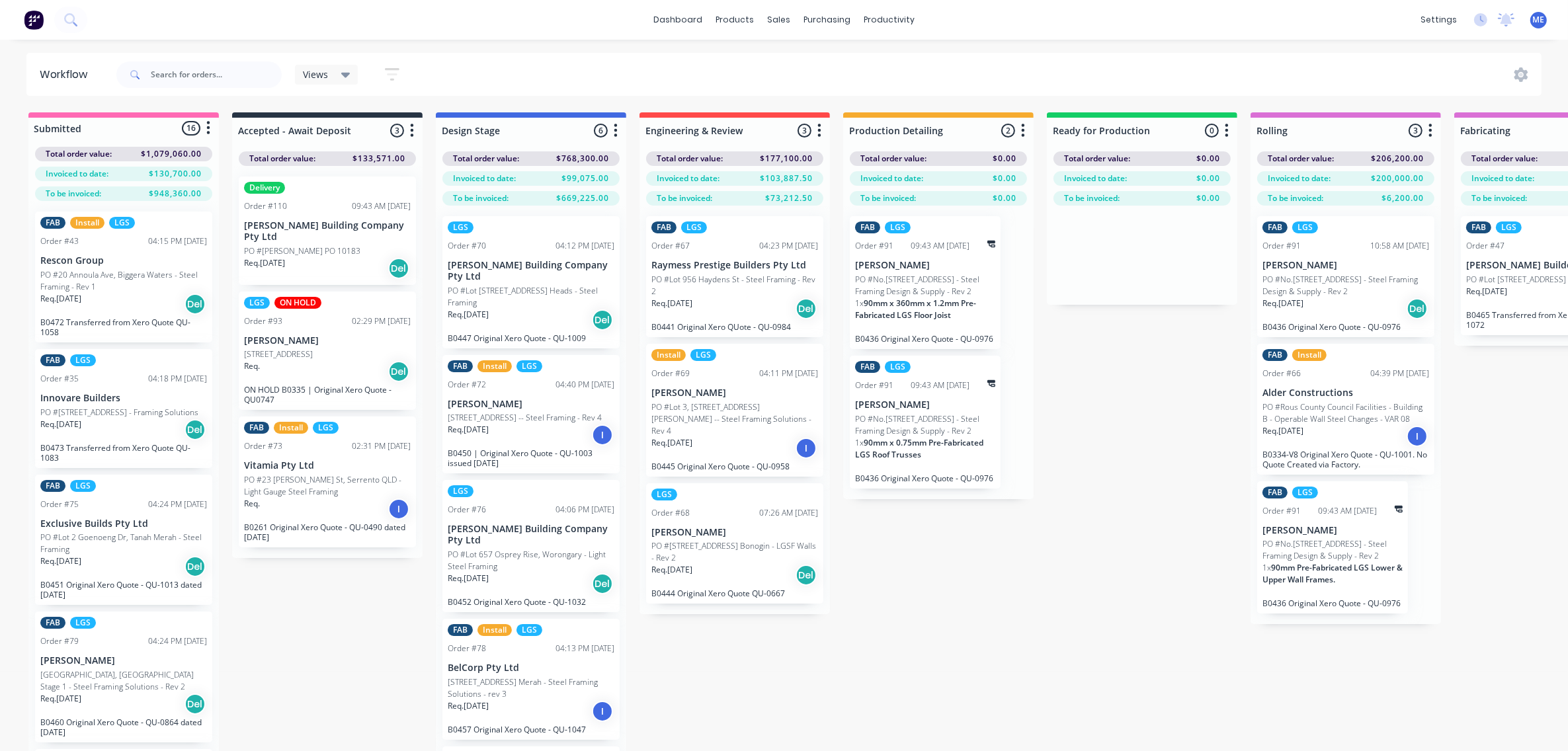
click at [349, 257] on div "Req. [DATE] Del" at bounding box center [327, 268] width 166 height 23
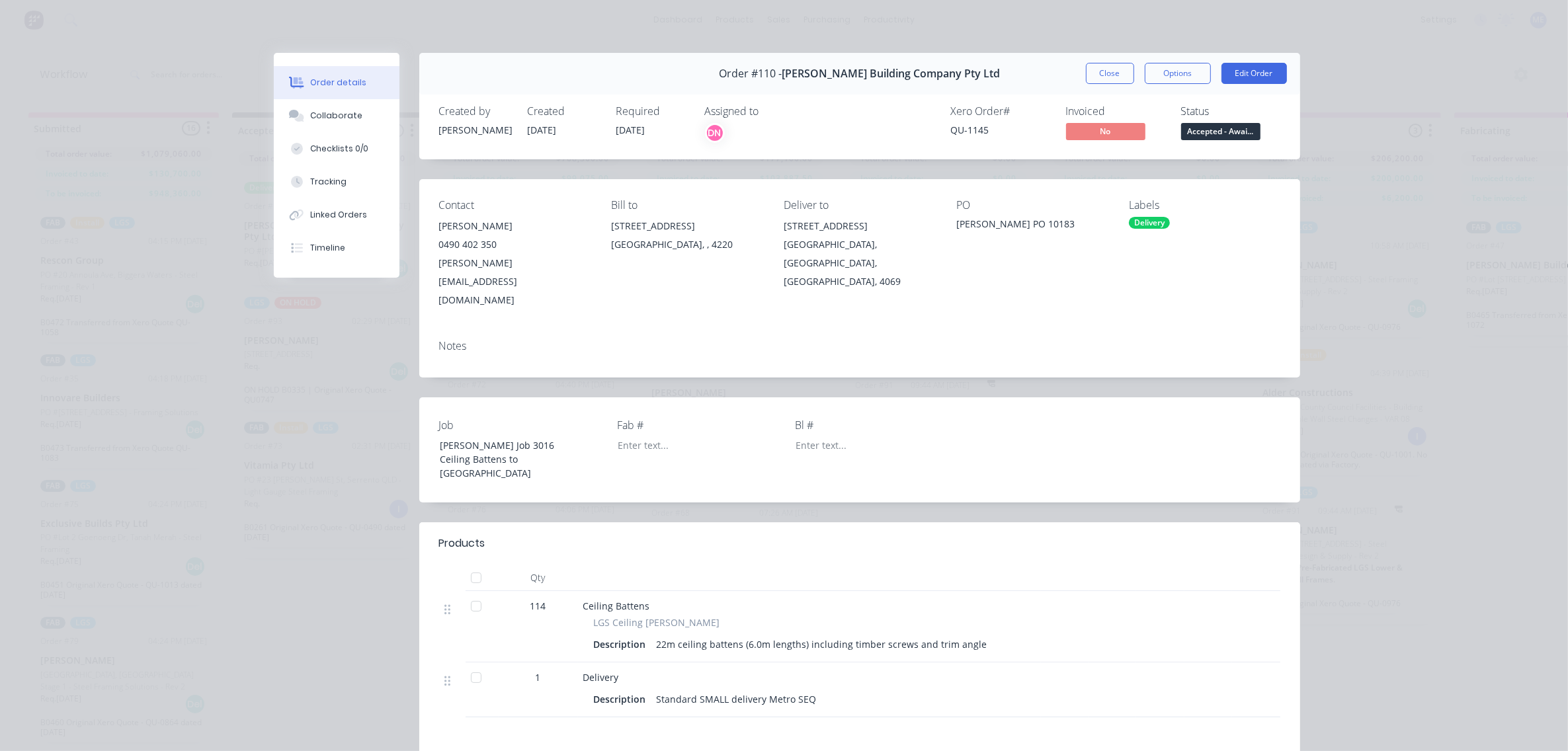
click at [957, 225] on div "[PERSON_NAME] PO 10183" at bounding box center [1032, 226] width 151 height 19
click at [1244, 68] on button "Edit Order" at bounding box center [1254, 74] width 66 height 21
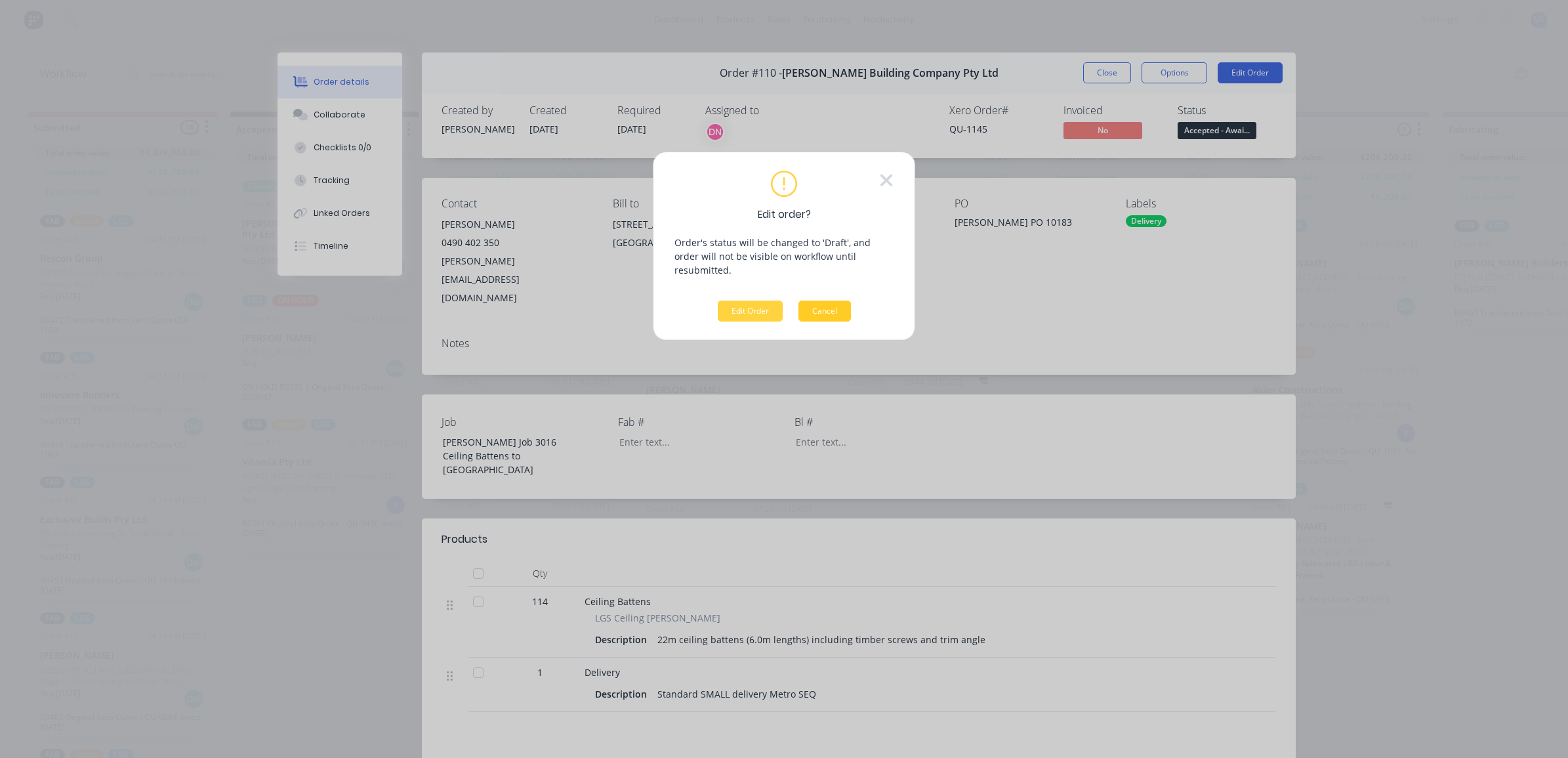
drag, startPoint x: 743, startPoint y: 295, endPoint x: 824, endPoint y: 292, distance: 81.1
click at [743, 301] on button "Edit Order" at bounding box center [750, 311] width 65 height 21
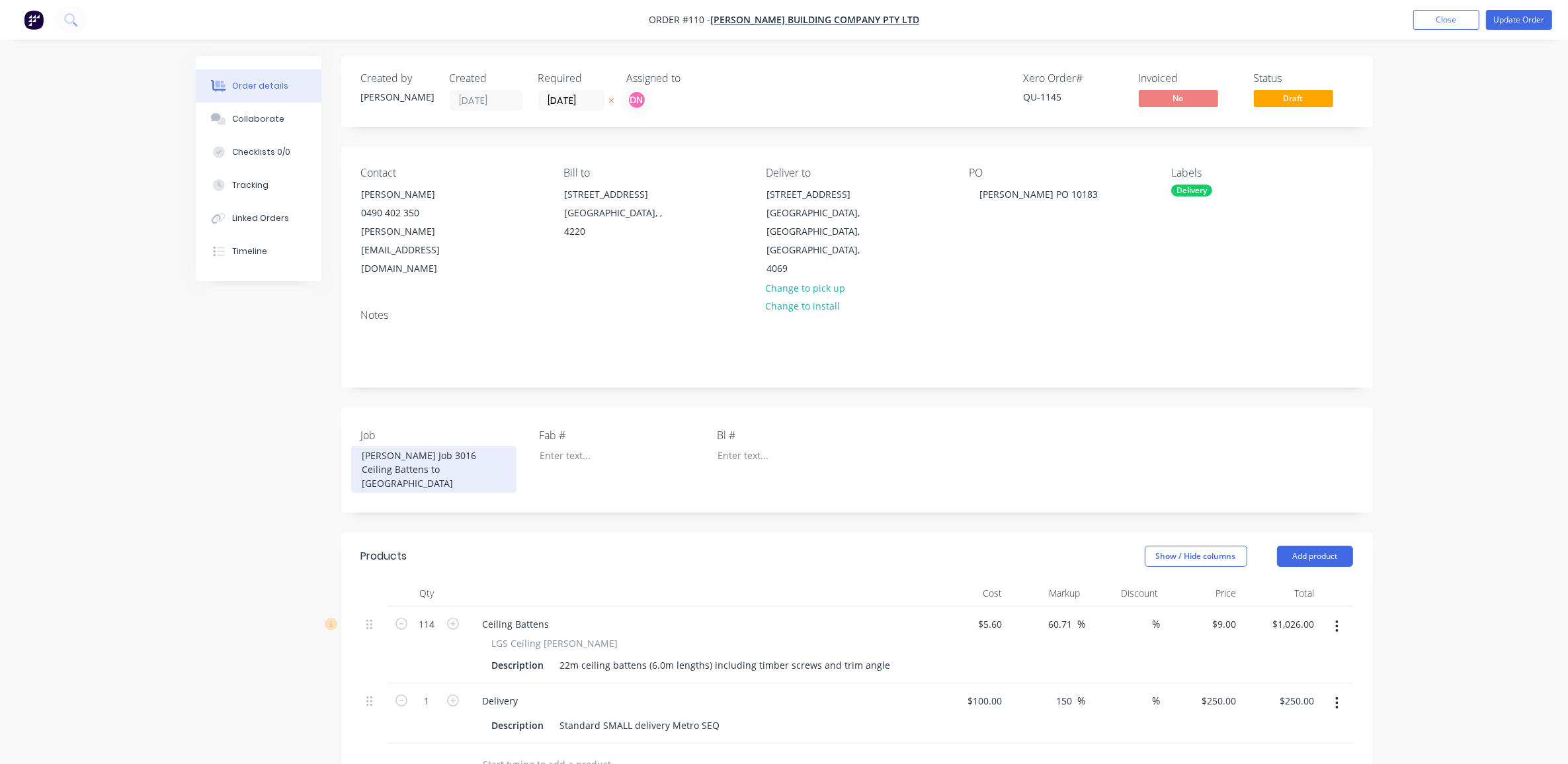
click at [436, 446] on div "[PERSON_NAME] Job 3016 Ceiling Battens to [GEOGRAPHIC_DATA]" at bounding box center [434, 469] width 165 height 47
drag, startPoint x: 475, startPoint y: 434, endPoint x: 363, endPoint y: 437, distance: 112.0
click at [363, 446] on div "[PERSON_NAME] Job 3016 Ceiling Battens to [GEOGRAPHIC_DATA]" at bounding box center [434, 469] width 165 height 47
copy div "Ceiling Battens to [GEOGRAPHIC_DATA]"
click at [1006, 192] on div "[PERSON_NAME] PO 10183" at bounding box center [1038, 194] width 139 height 19
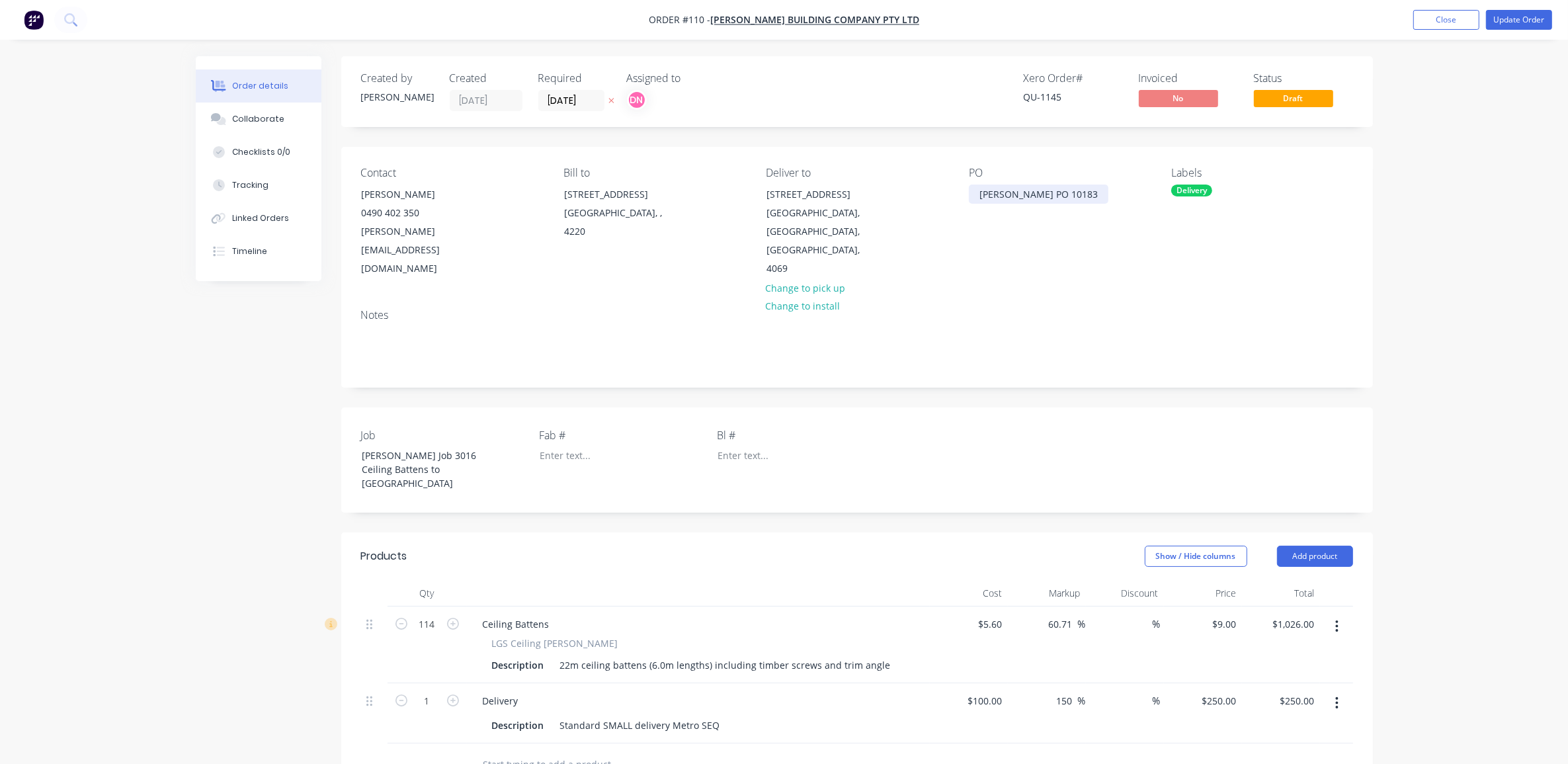
click at [976, 194] on div "[PERSON_NAME] PO 10183" at bounding box center [1038, 194] width 139 height 19
paste div
click at [1534, 18] on button "Update Order" at bounding box center [1520, 20] width 66 height 20
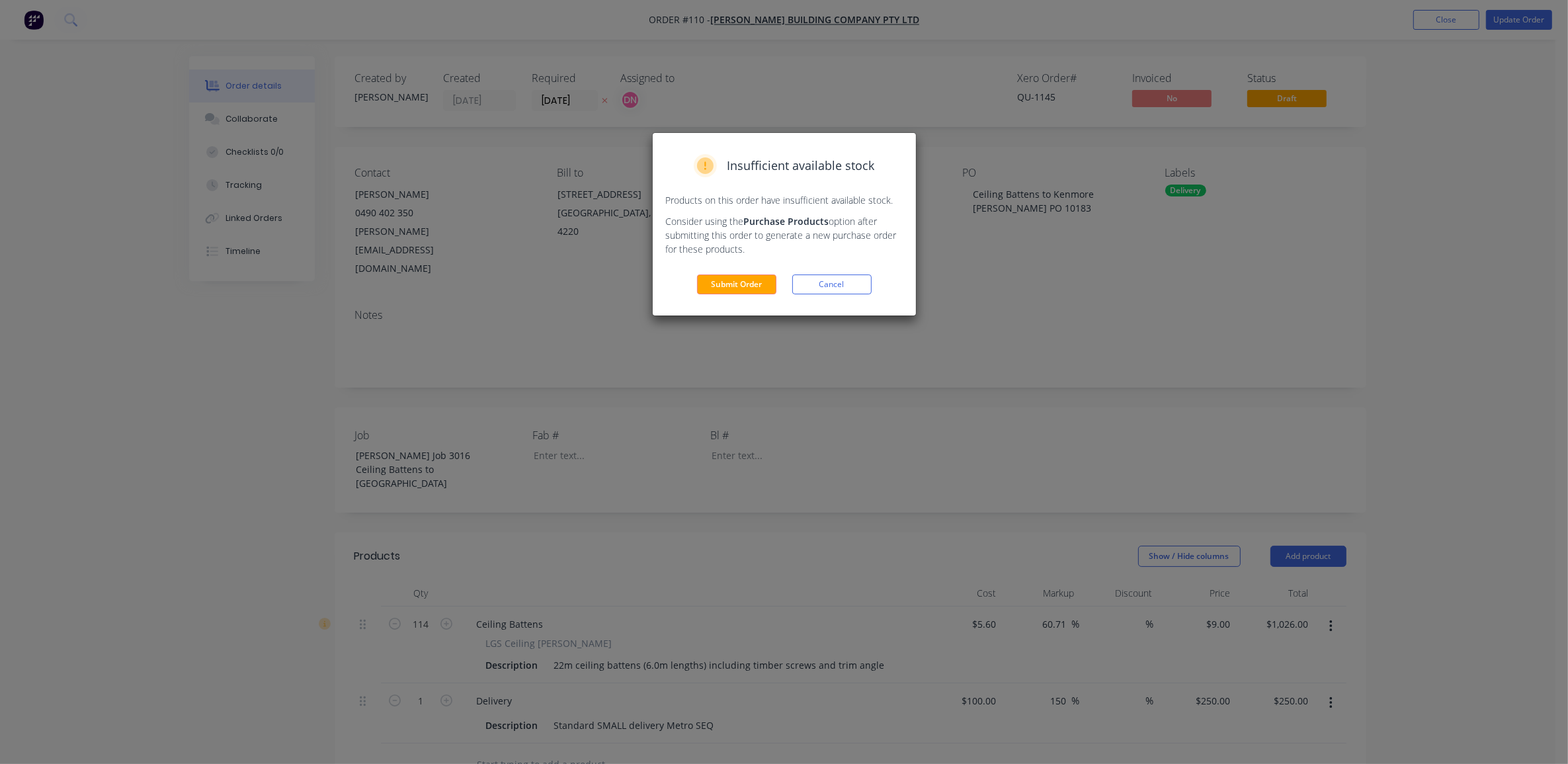
click at [758, 283] on button "Submit Order" at bounding box center [737, 285] width 80 height 20
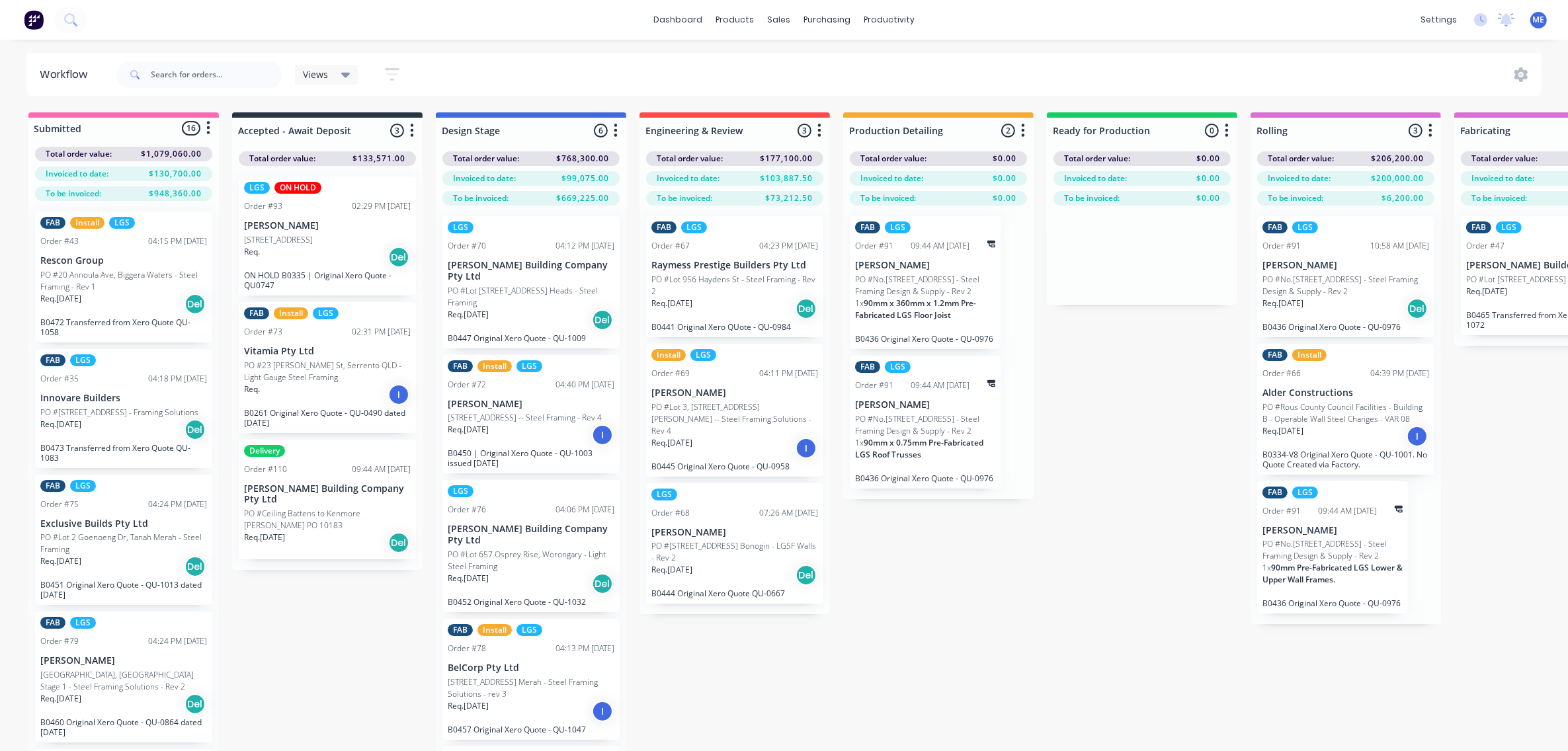
click at [318, 614] on div "Submitted 16 Status colour #FF69B4 hex #FF69B4 Save Cancel Summaries Total orde…" at bounding box center [1380, 455] width 2781 height 686
click at [315, 532] on div "Req. [DATE] Del" at bounding box center [327, 543] width 166 height 23
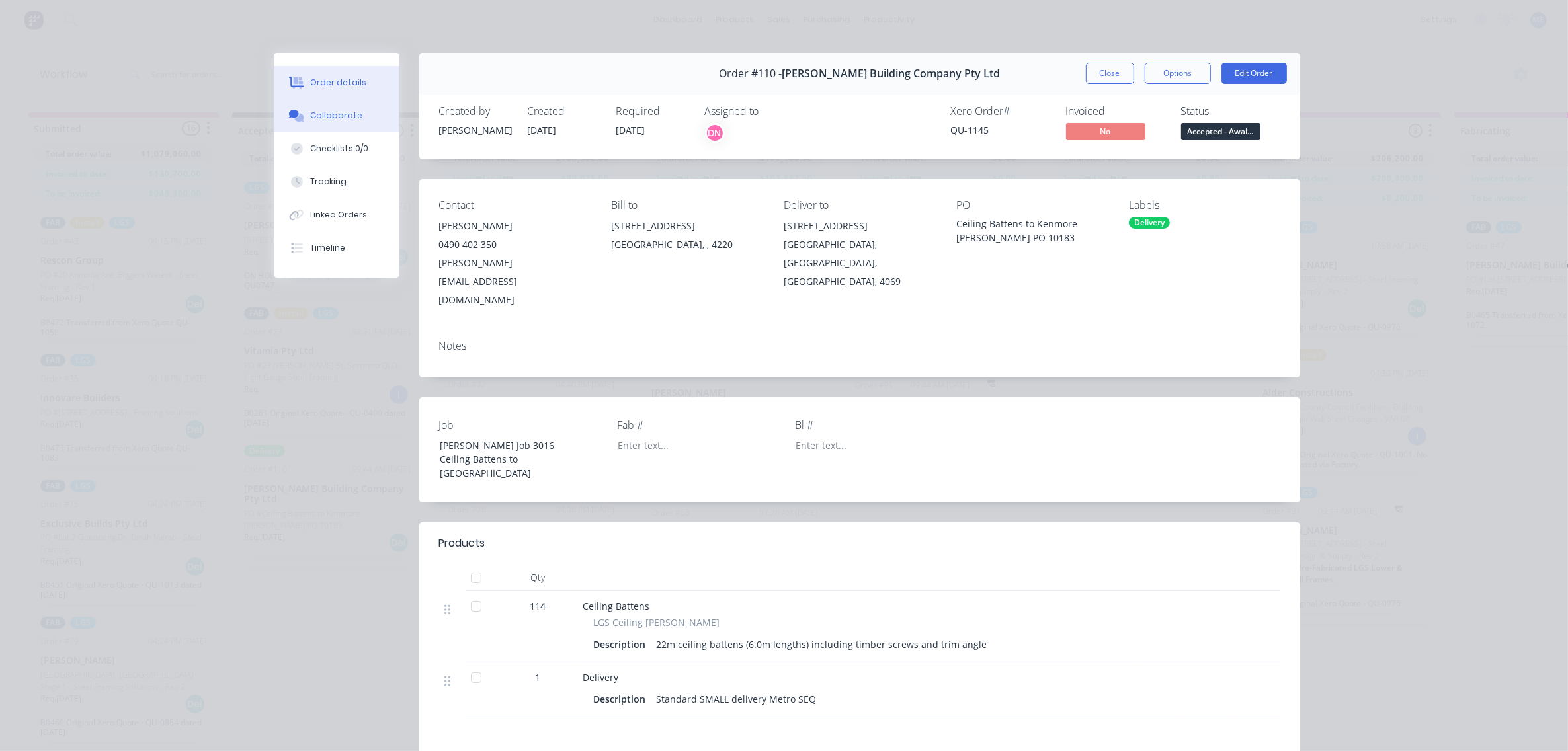
click at [322, 118] on div "Collaborate" at bounding box center [336, 116] width 52 height 12
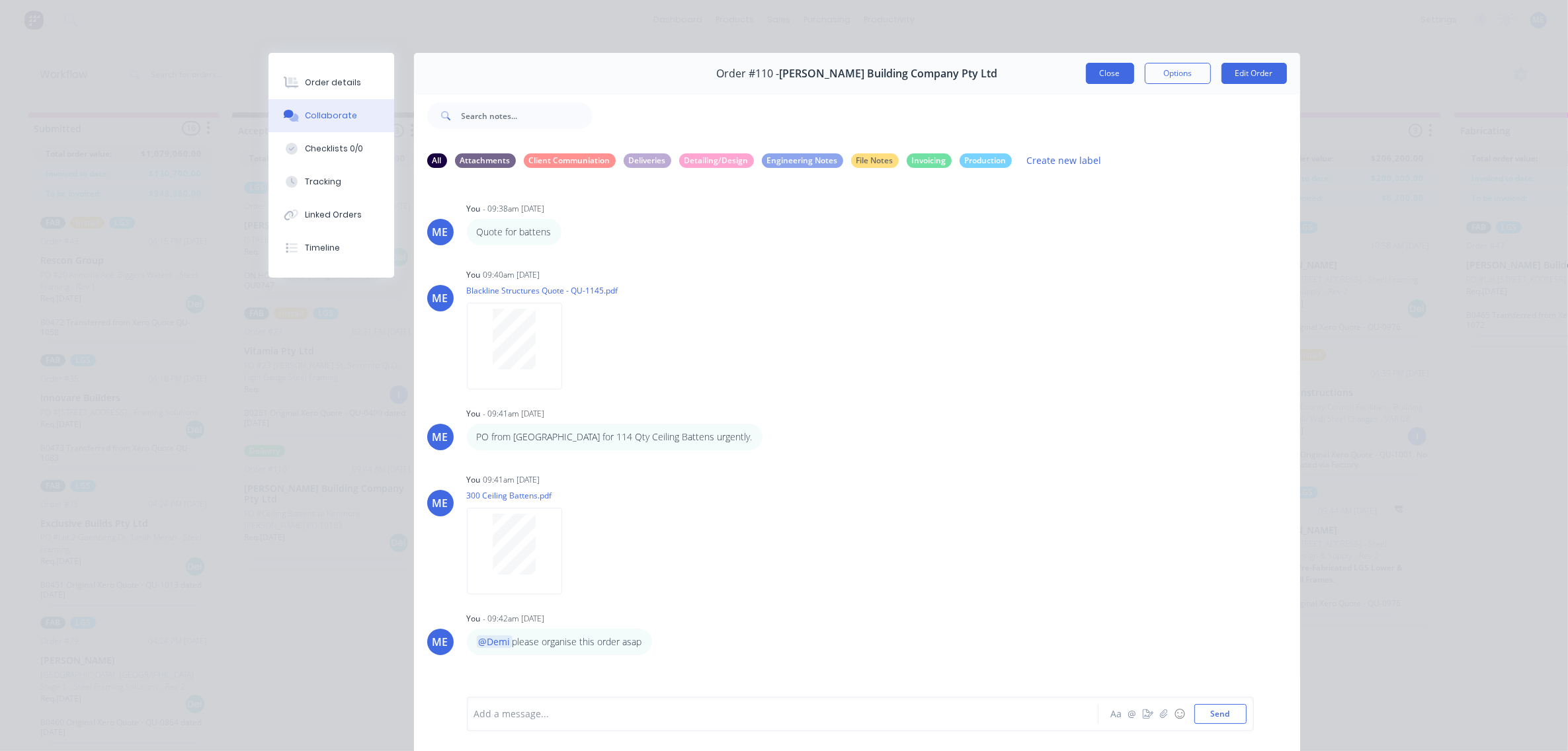
click at [1097, 71] on button "Close" at bounding box center [1110, 74] width 48 height 21
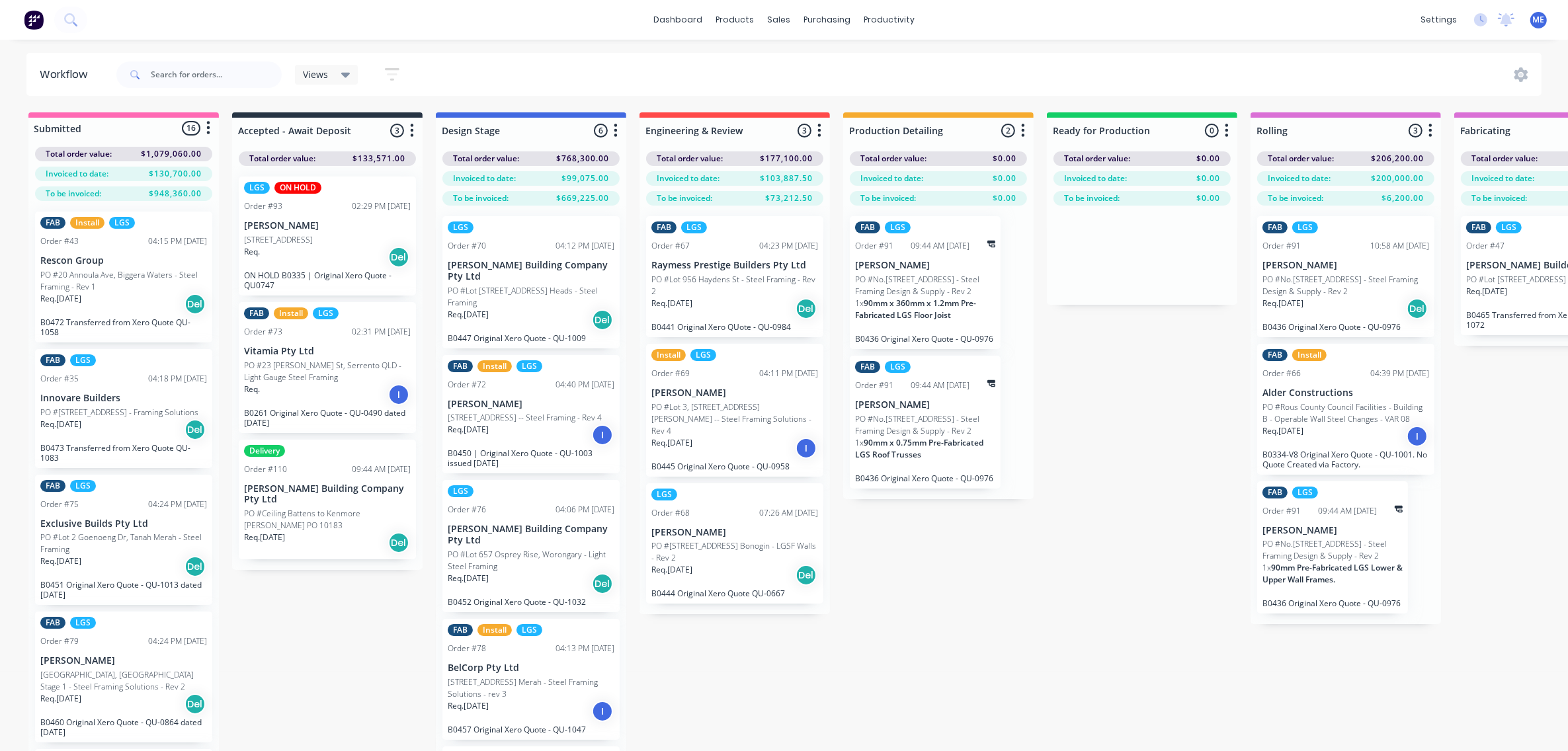
click at [1083, 560] on div "Submitted 16 Status colour #FF69B4 hex #FF69B4 Save Cancel Summaries Total orde…" at bounding box center [1380, 455] width 2781 height 686
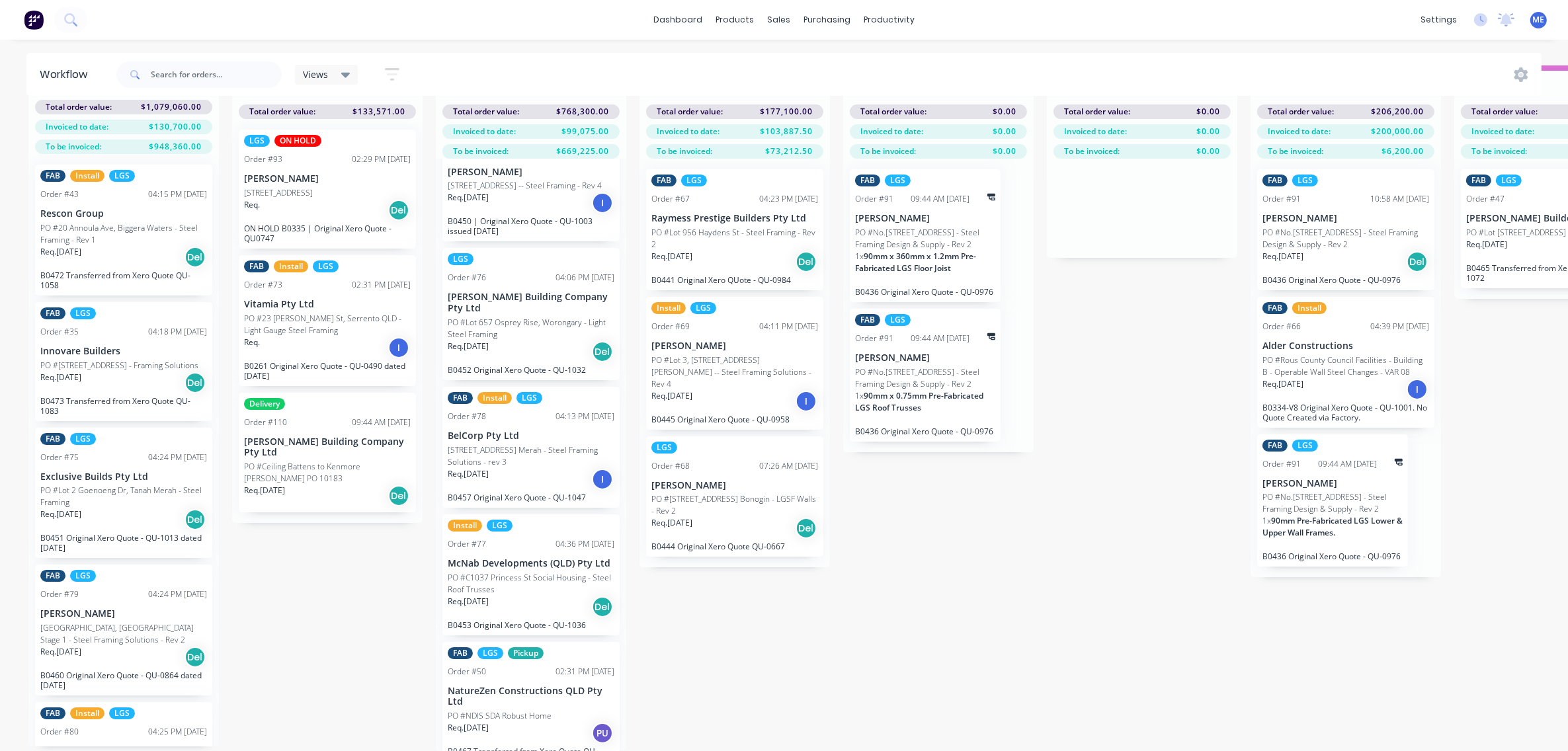
scroll to position [215, 0]
